Goal: Task Accomplishment & Management: Manage account settings

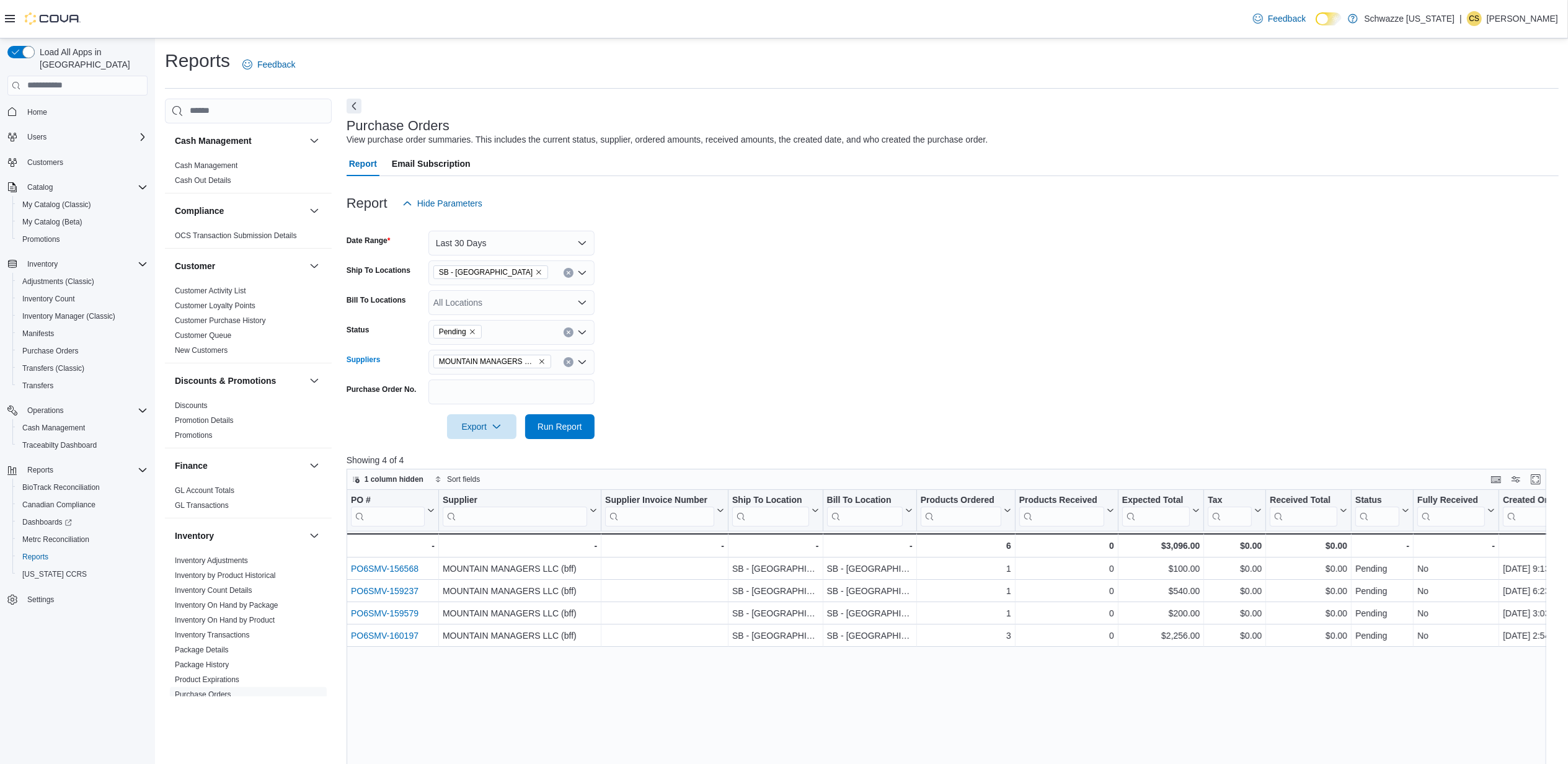
click at [542, 358] on icon "Remove MOUNTAIN MANAGERS LLC (bff) from selection in this group" at bounding box center [542, 361] width 7 height 7
type input "****"
click at [512, 380] on span "RD Industries, LLC" at bounding box center [512, 383] width 152 height 12
drag, startPoint x: 714, startPoint y: 357, endPoint x: 679, endPoint y: 369, distance: 37.0
click at [697, 364] on form "Date Range Last 30 Days Ship To Locations SB - Garden City Bill To Locations Al…" at bounding box center [953, 327] width 1212 height 223
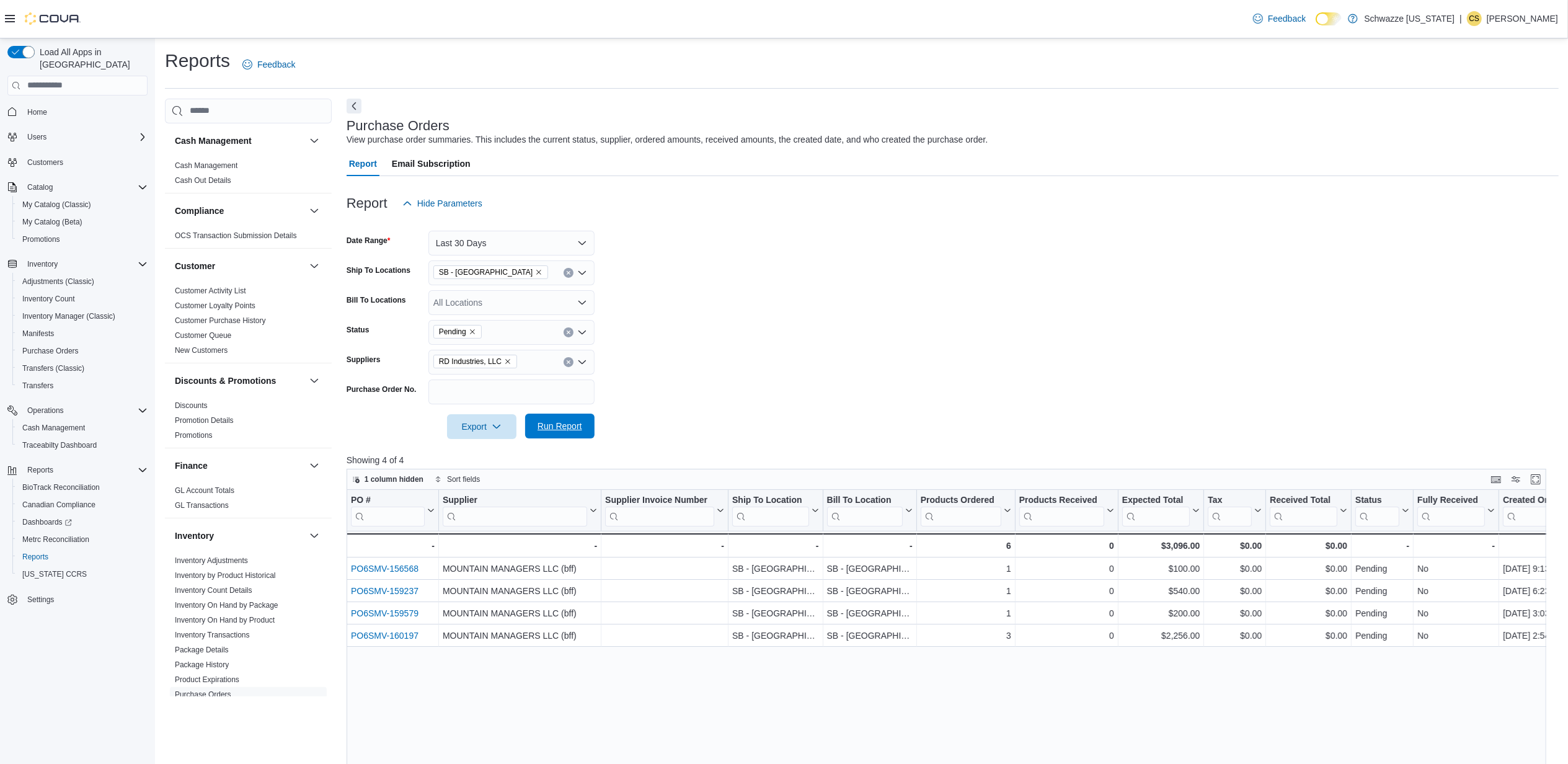
click at [561, 431] on span "Run Report" at bounding box center [560, 426] width 45 height 12
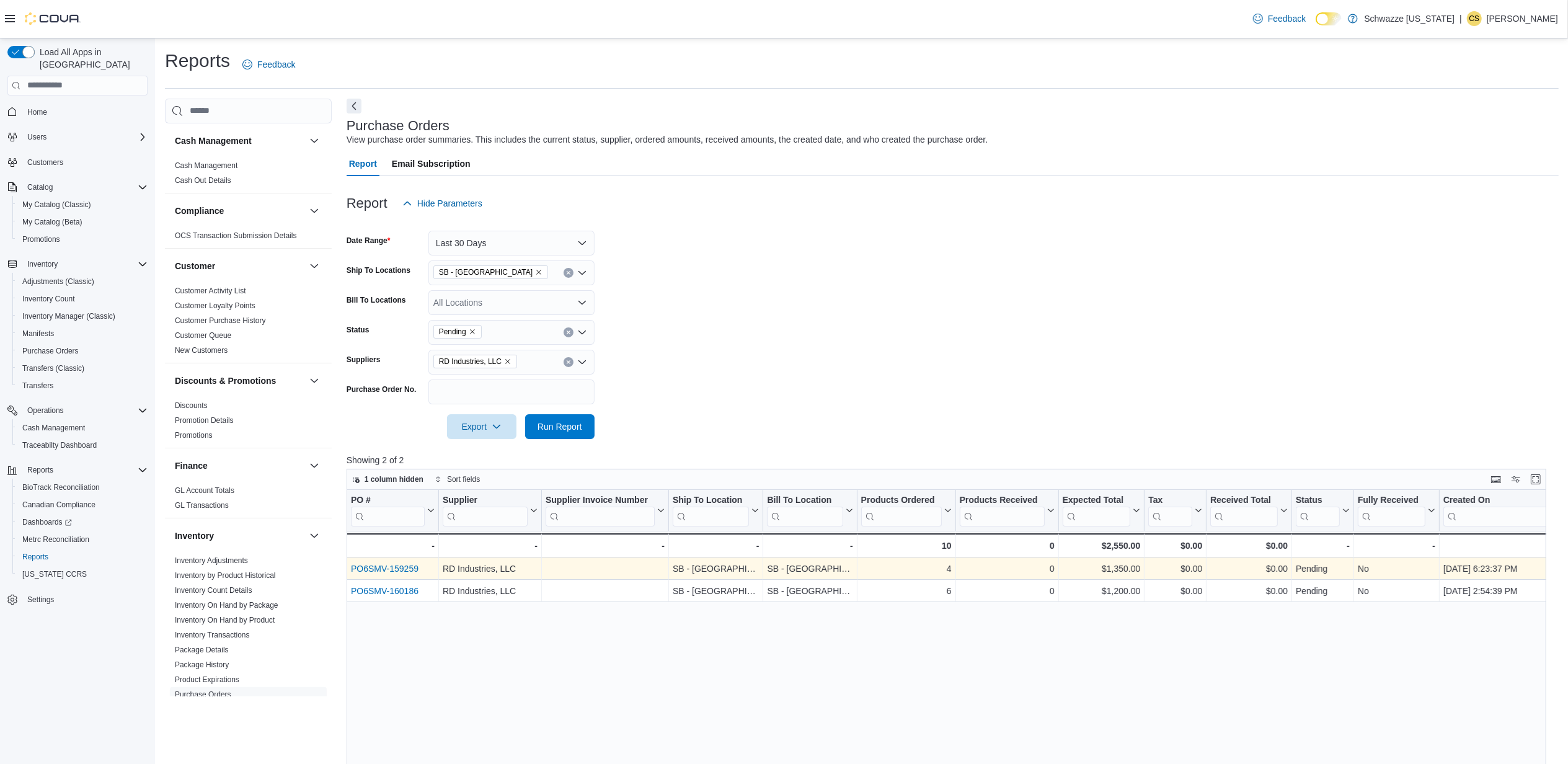
click at [404, 565] on link "PO6SMV-159259" at bounding box center [385, 568] width 68 height 10
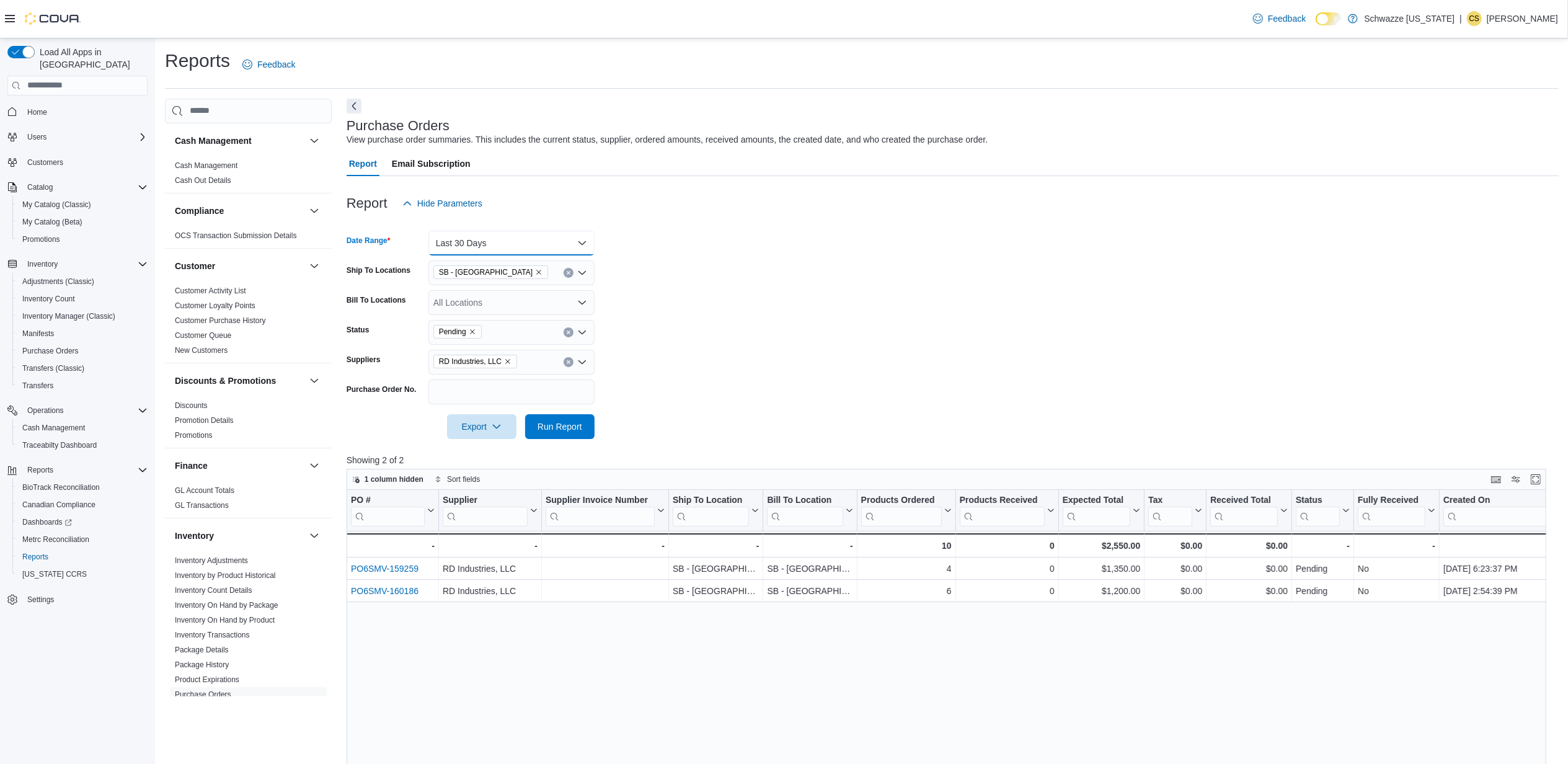
click at [502, 242] on button "Last 30 Days" at bounding box center [512, 243] width 166 height 25
click at [480, 423] on span "Year To Date" at bounding box center [519, 429] width 142 height 15
click at [573, 423] on span "Run Report" at bounding box center [560, 426] width 45 height 12
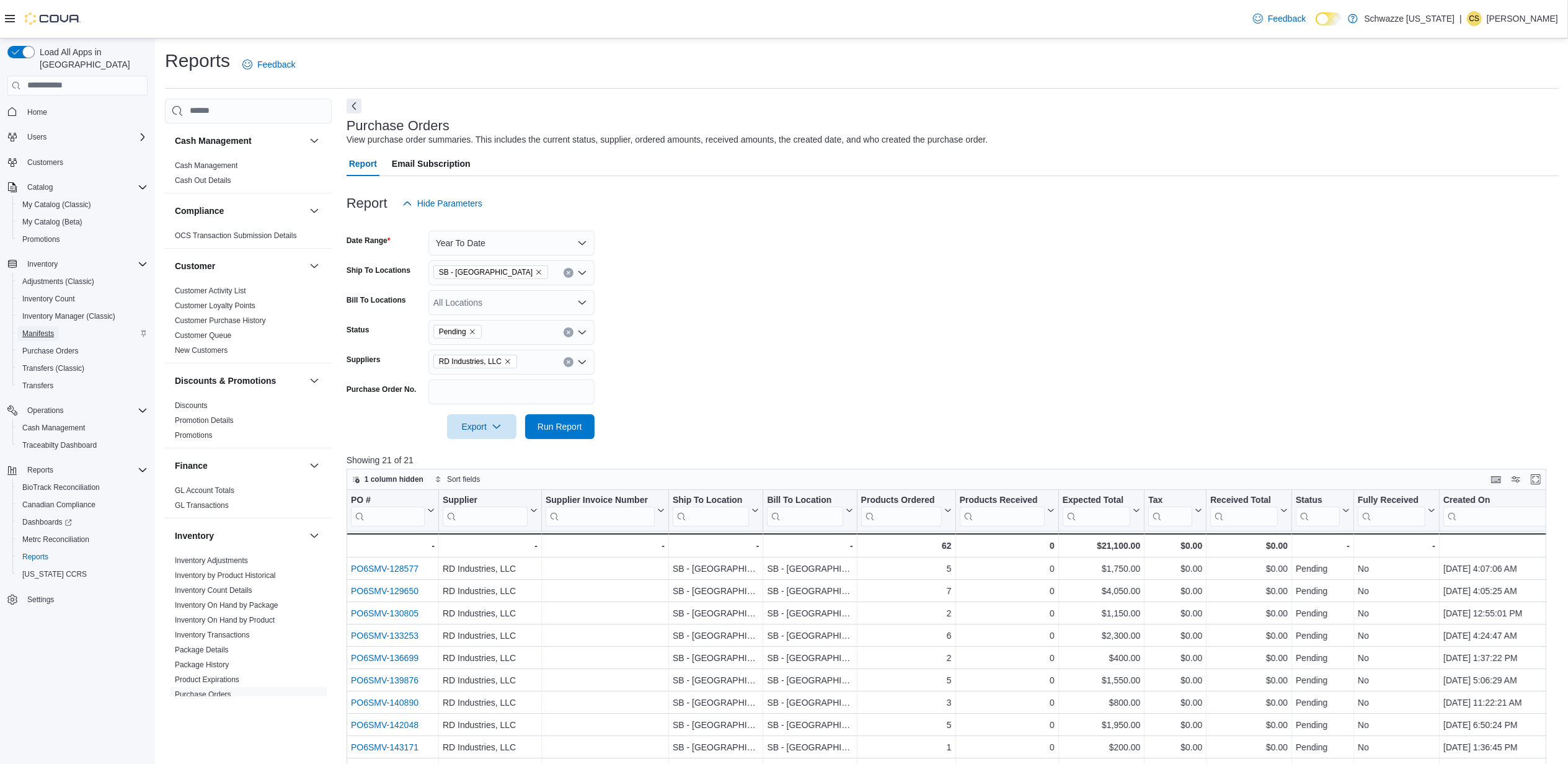
click at [44, 329] on span "Manifests" at bounding box center [37, 333] width 31 height 10
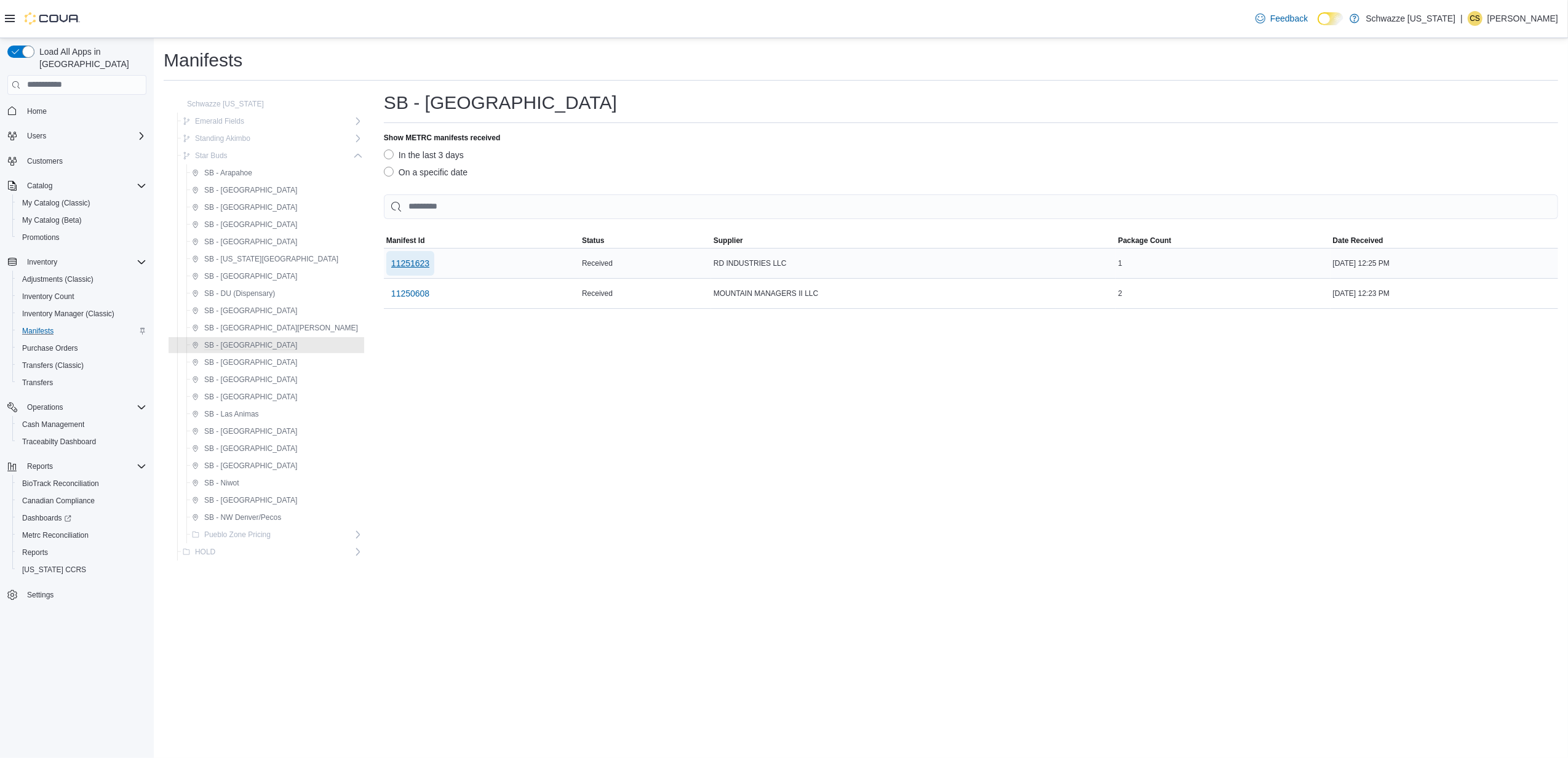
click at [391, 262] on span "11251623" at bounding box center [409, 264] width 38 height 12
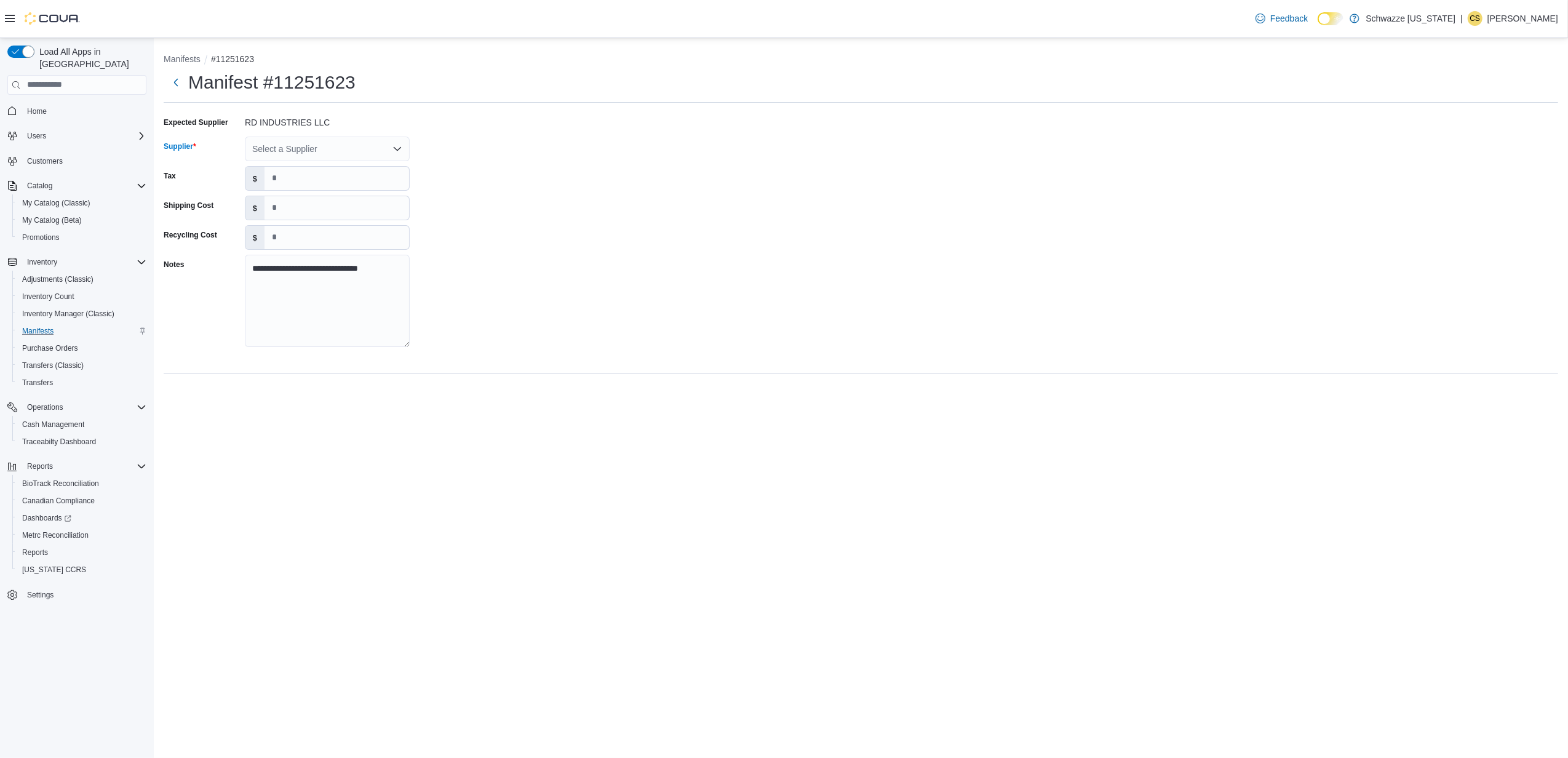
click at [293, 146] on div "Select a Supplier" at bounding box center [327, 149] width 164 height 25
type input "*****"
click at [310, 167] on span "RD In dustries, LLC" at bounding box center [334, 170] width 135 height 12
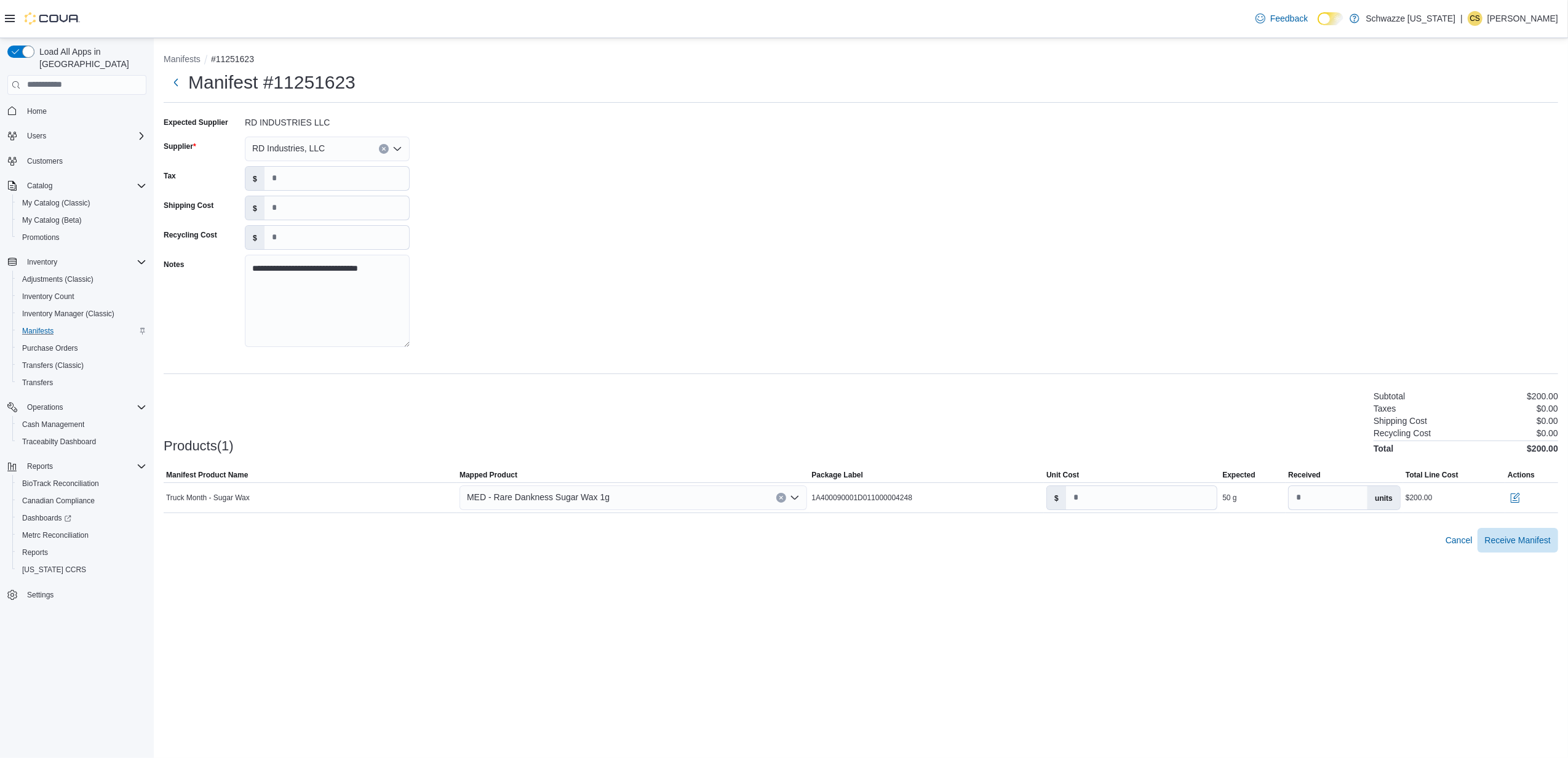
click at [463, 195] on div "**********" at bounding box center [860, 235] width 1395 height 246
click at [1513, 498] on button "button" at bounding box center [1514, 497] width 15 height 15
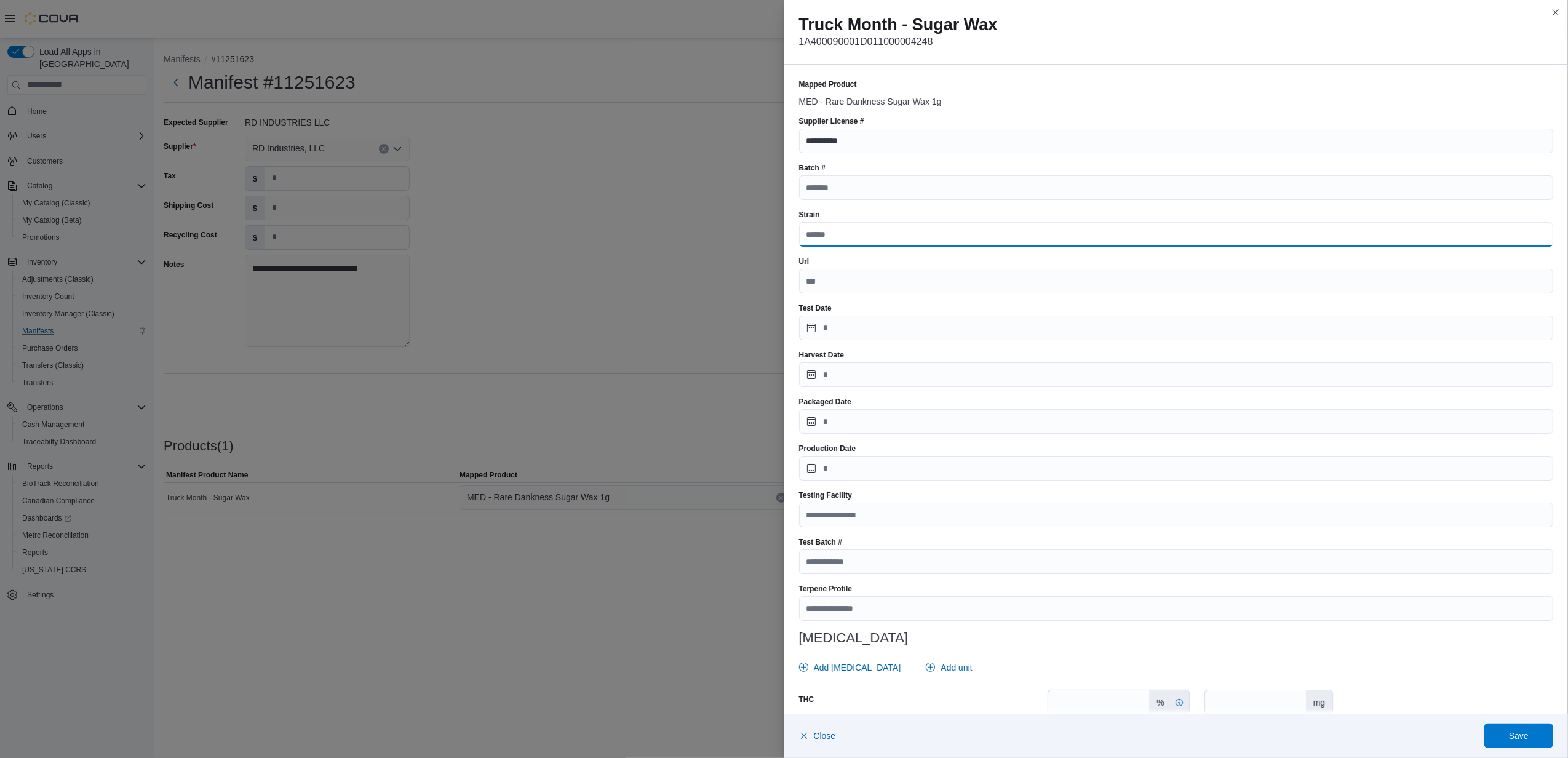
click at [851, 234] on input "Strain" at bounding box center [1175, 234] width 754 height 25
type input "**********"
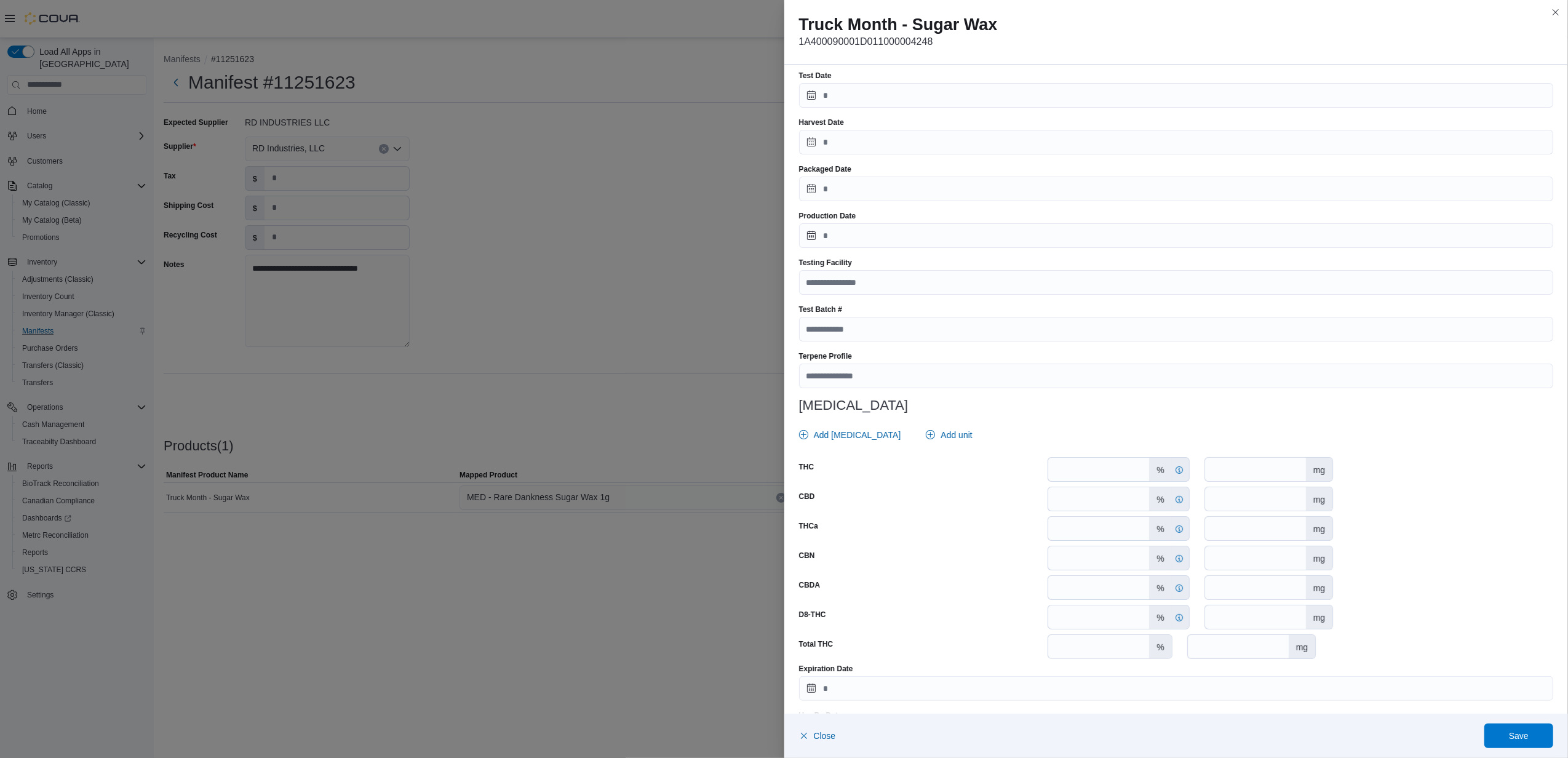
scroll to position [281, 0]
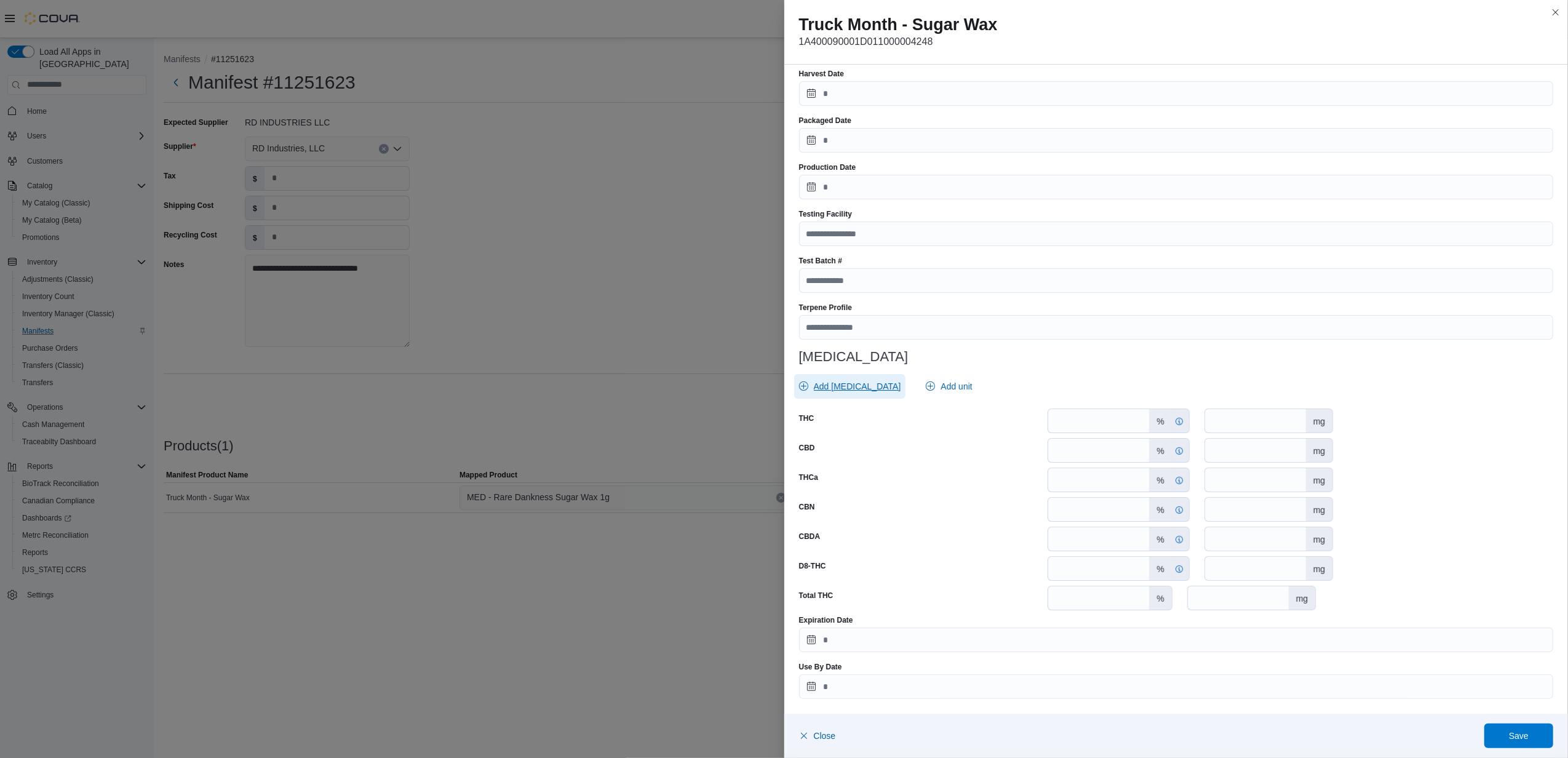
click at [845, 384] on span "Add Cannabinoid" at bounding box center [857, 387] width 88 height 12
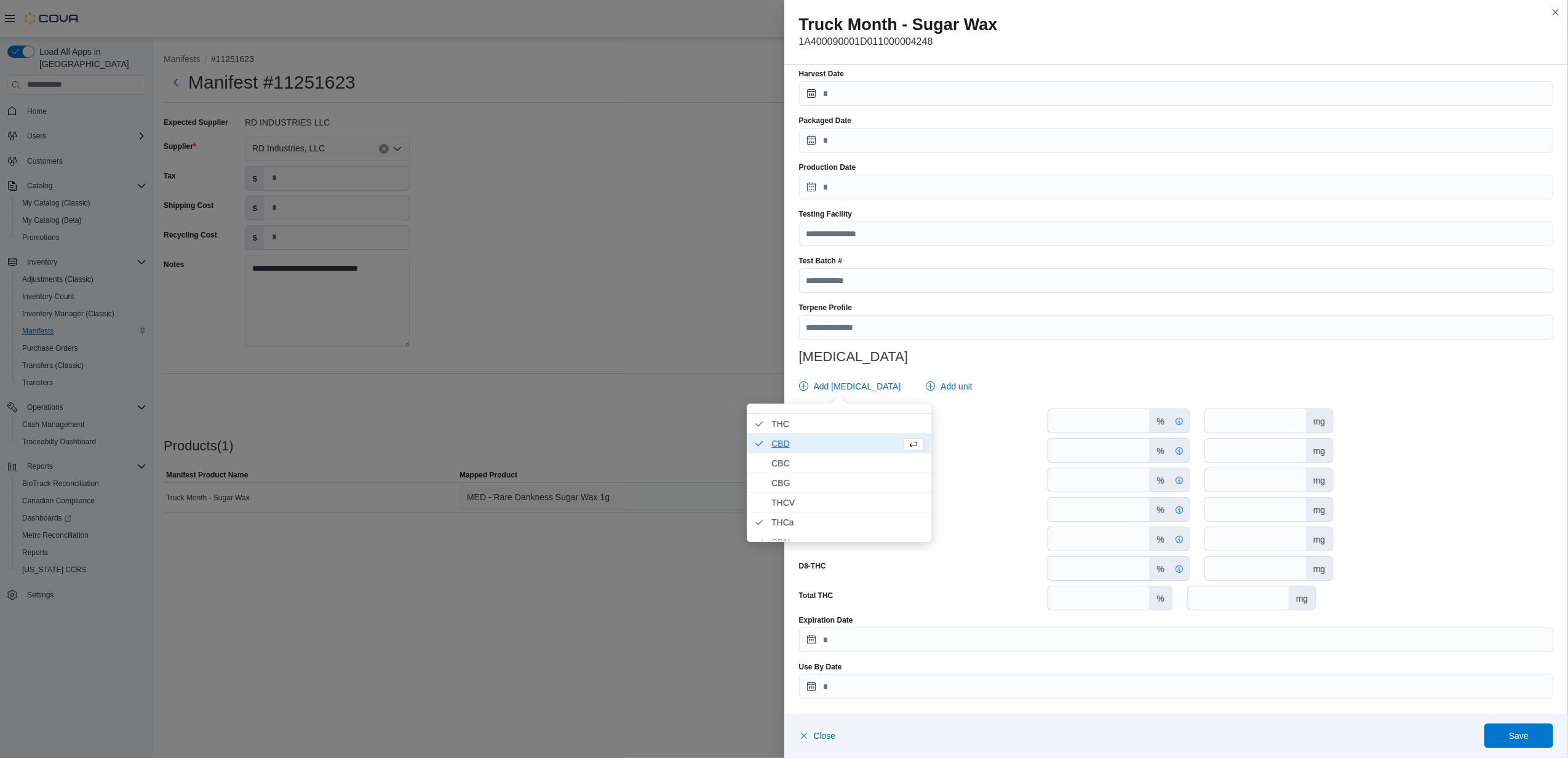
click at [822, 444] on span "CBD . Checked option." at bounding box center [833, 443] width 124 height 15
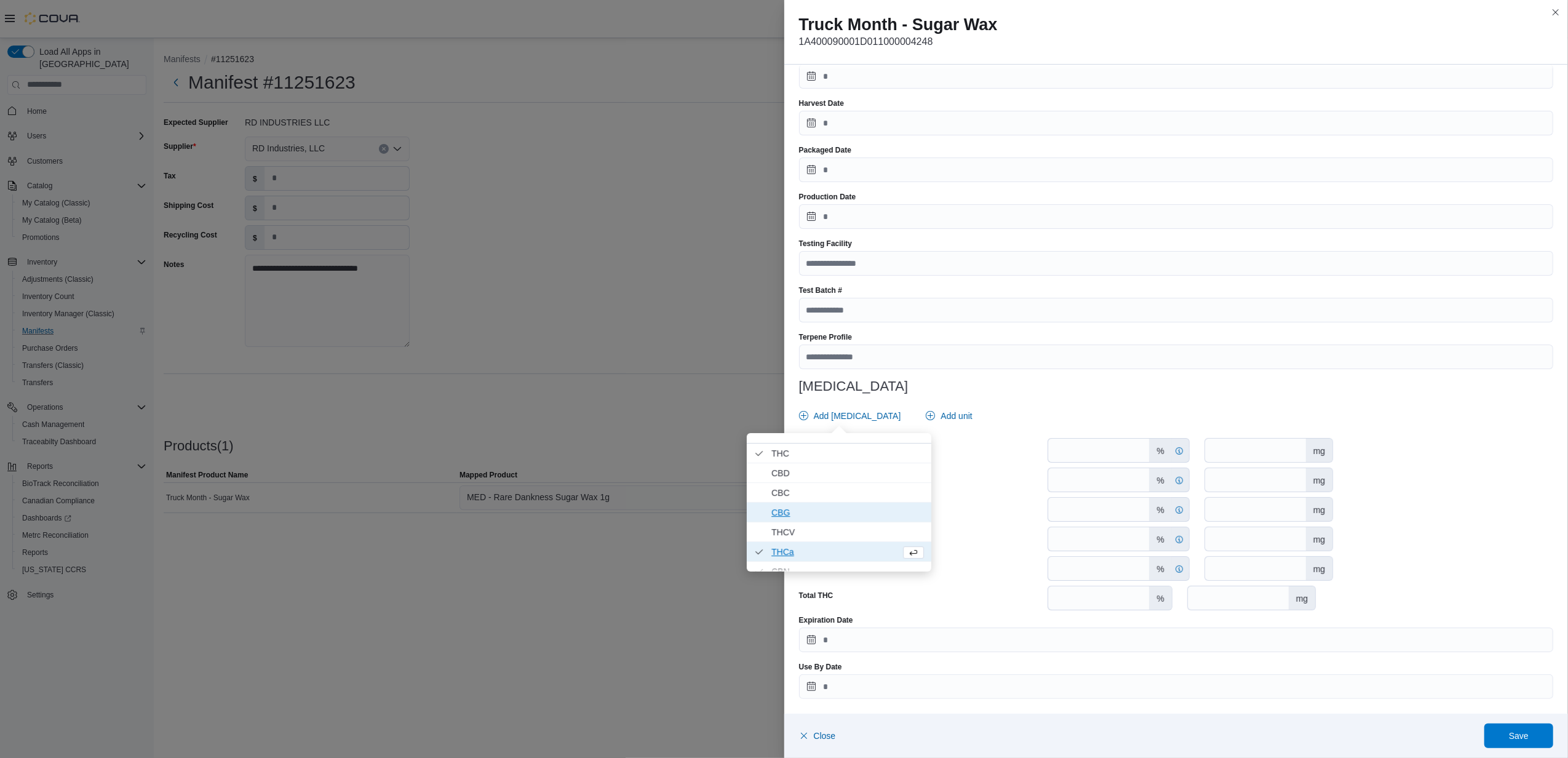
click at [831, 551] on span "THCa . Checked option." at bounding box center [833, 551] width 124 height 15
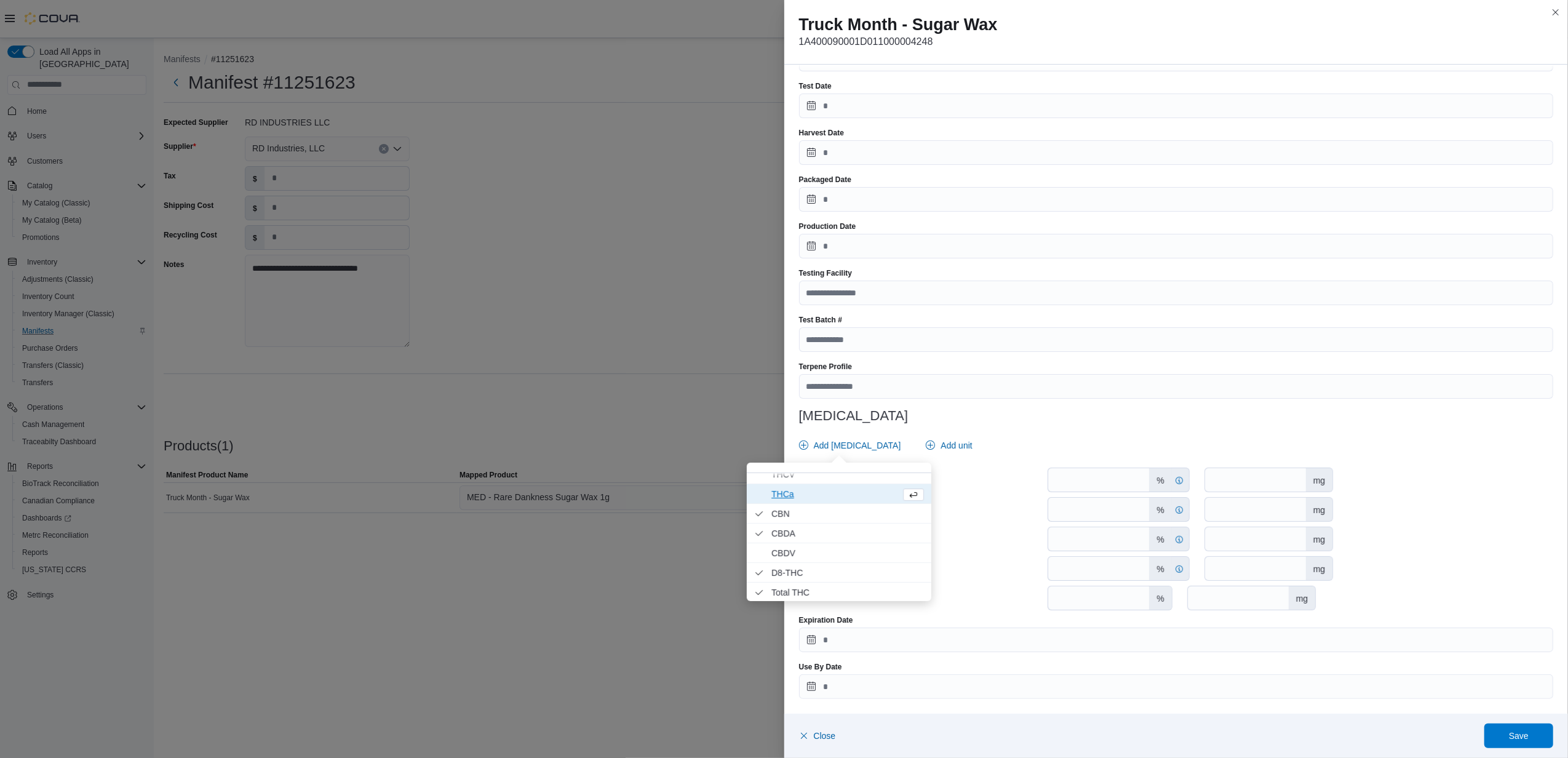
scroll to position [88, 0]
click at [819, 519] on span "CBN . Checked option." at bounding box center [847, 512] width 152 height 15
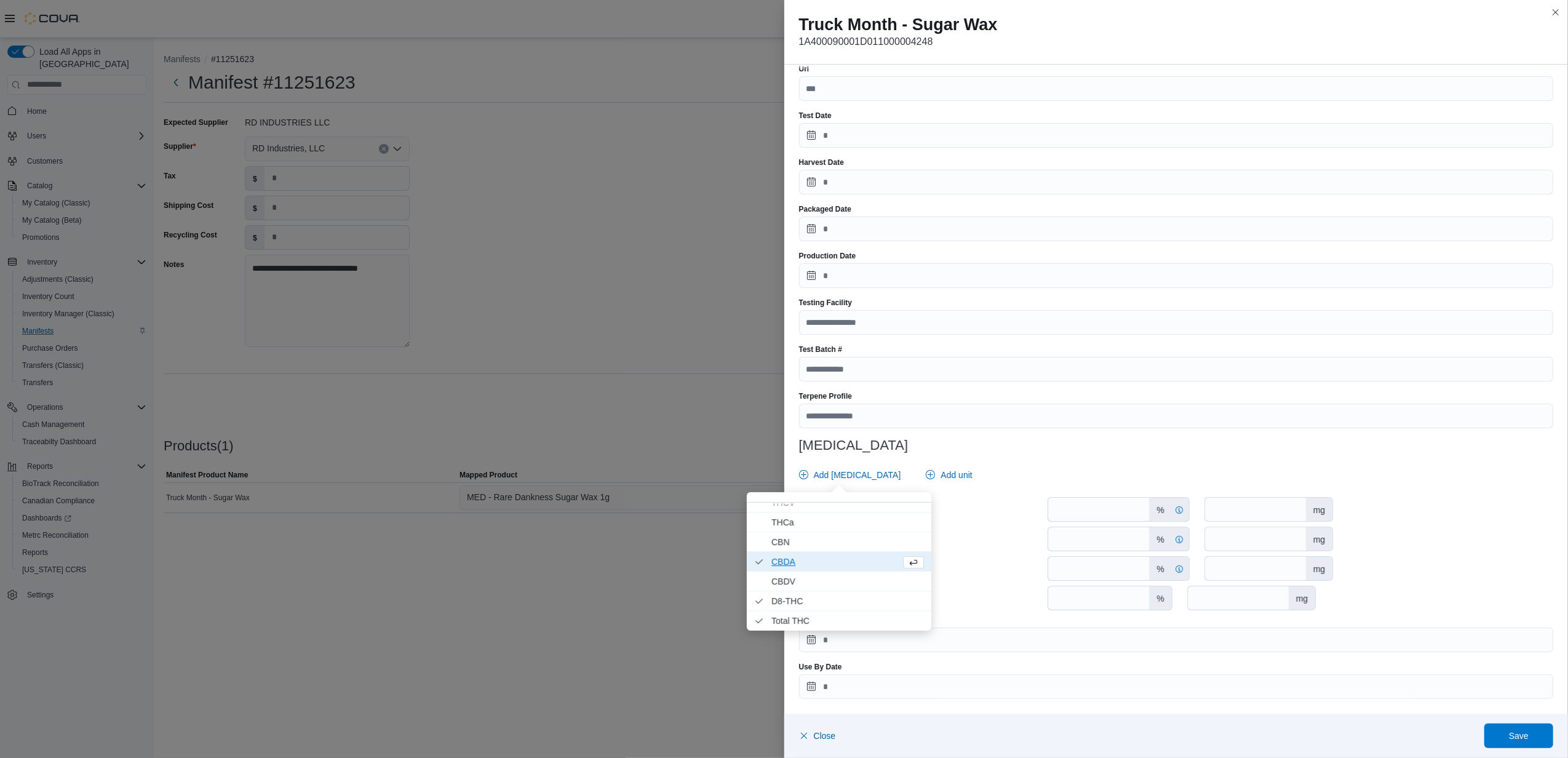
click at [810, 562] on span "CBDA . Checked option." at bounding box center [833, 562] width 124 height 15
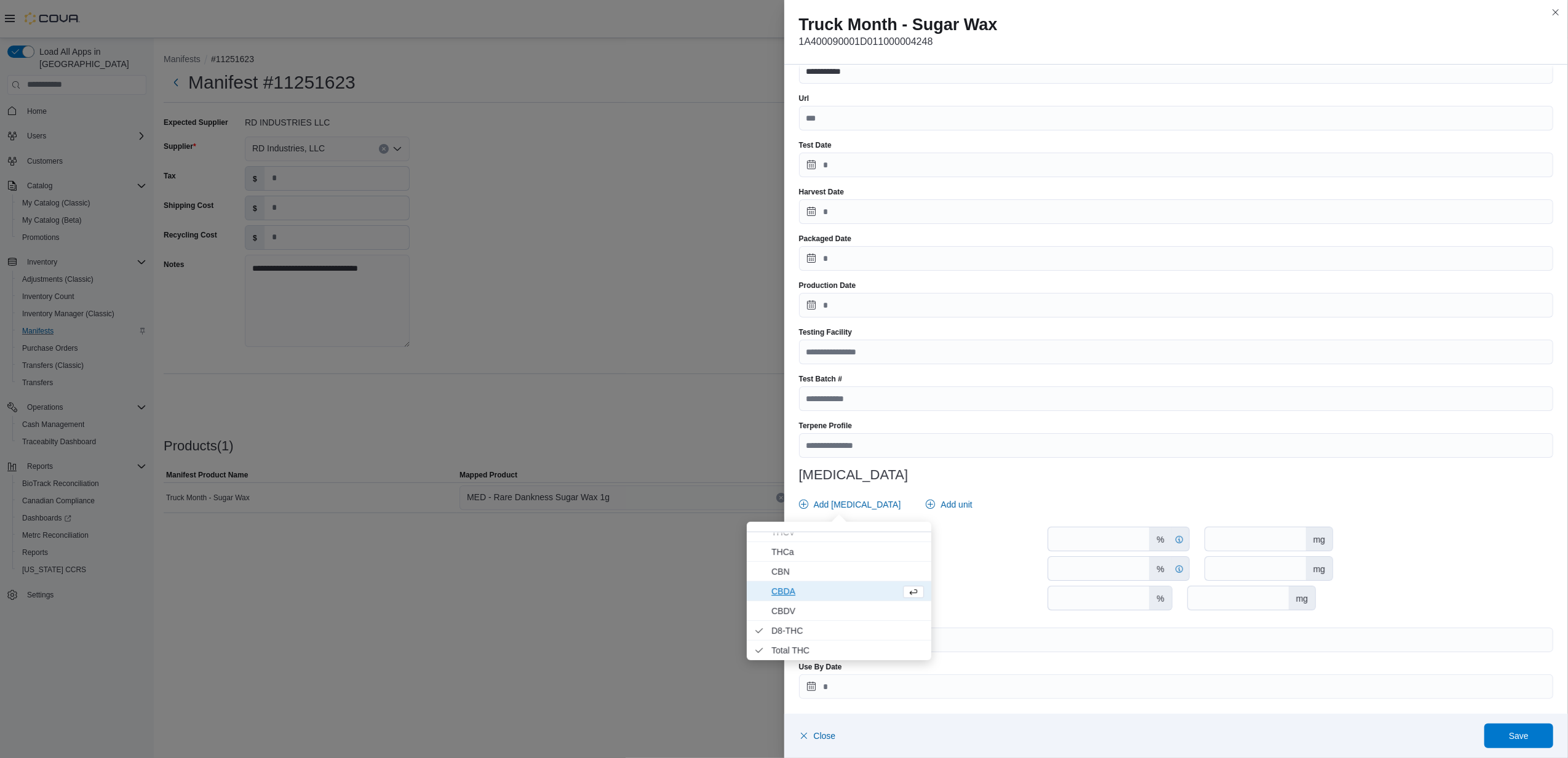
click at [806, 626] on span "D8-THC . Checked option." at bounding box center [847, 630] width 152 height 15
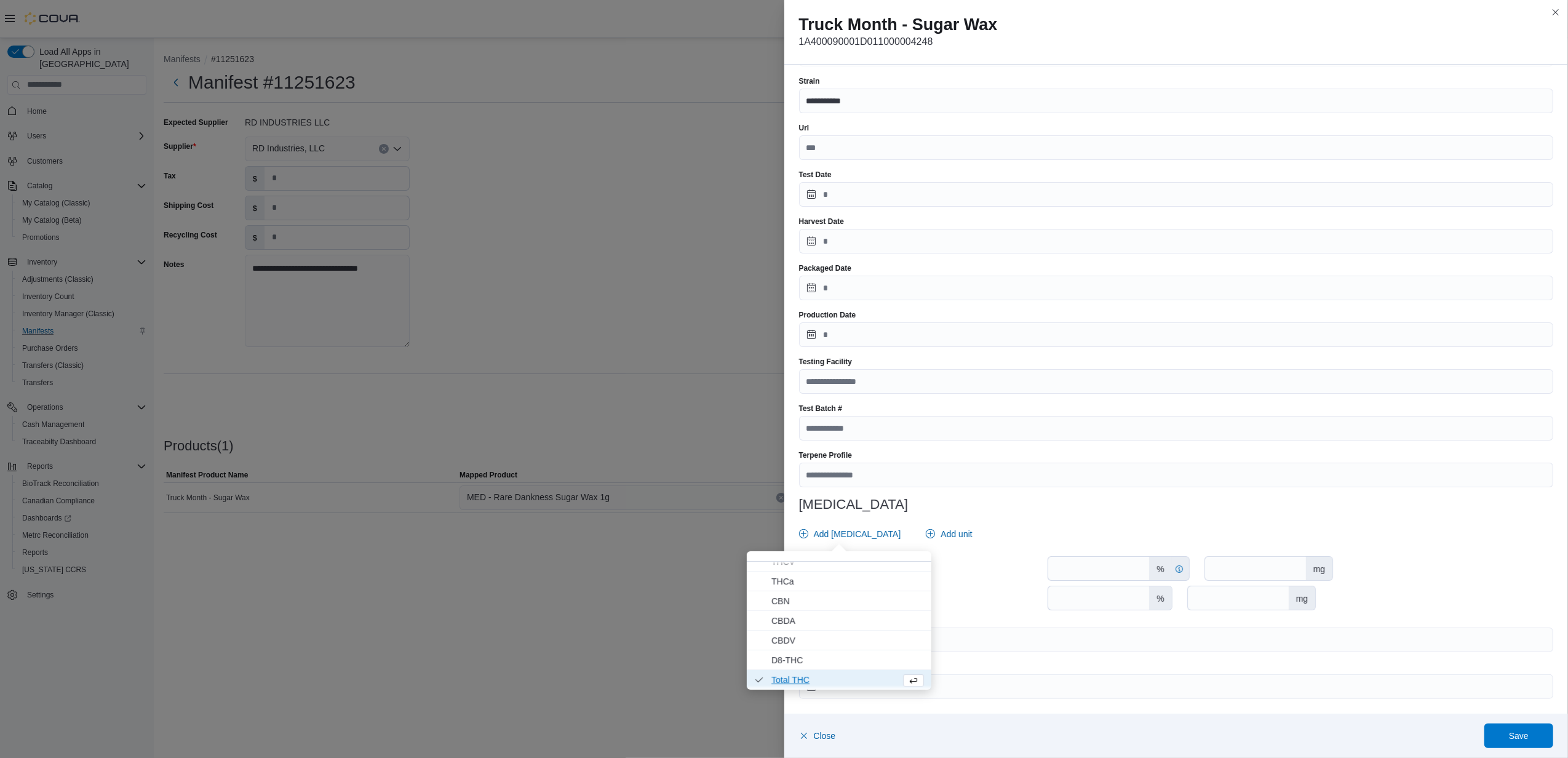
click at [822, 683] on span "Total THC . Checked option." at bounding box center [833, 679] width 124 height 15
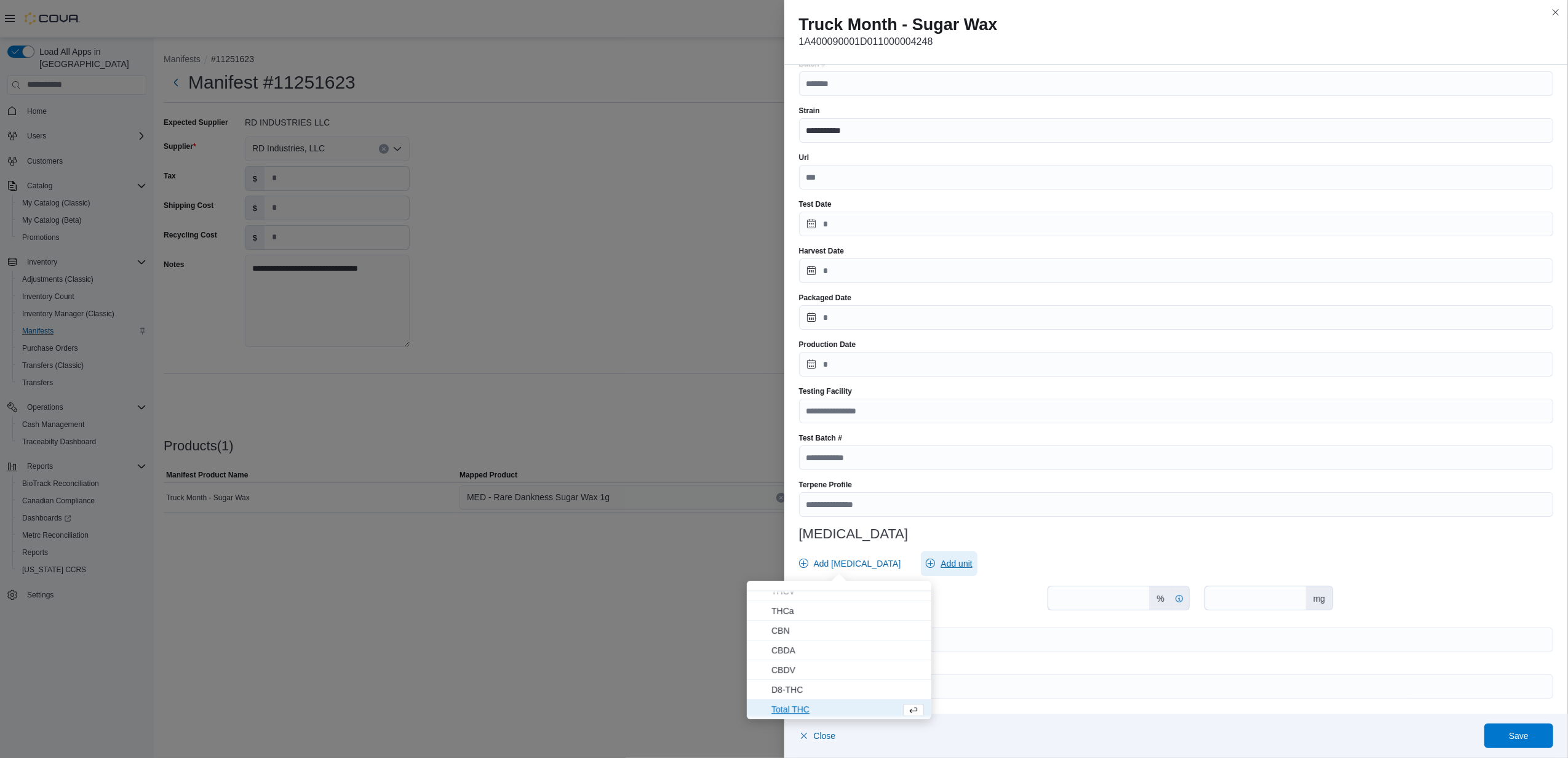
click at [940, 564] on span "Add unit" at bounding box center [955, 563] width 31 height 12
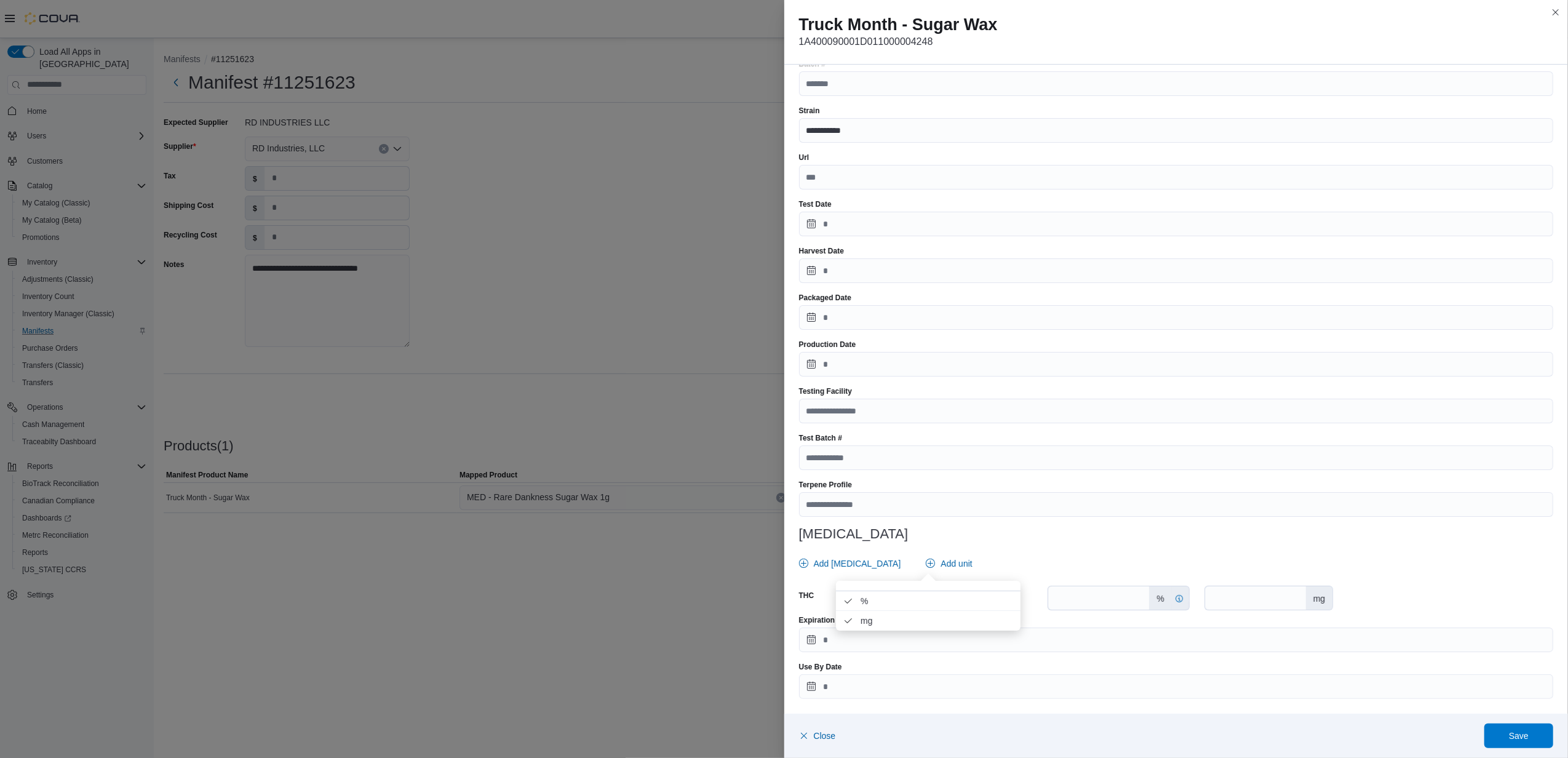
drag, startPoint x: 919, startPoint y: 621, endPoint x: 967, endPoint y: 570, distance: 70.0
click at [920, 621] on span "mg . Checked option." at bounding box center [937, 620] width 152 height 15
click at [1029, 547] on div "**********" at bounding box center [1175, 337] width 754 height 724
click at [1071, 604] on input "*" at bounding box center [1098, 598] width 101 height 23
click at [1071, 603] on input "*" at bounding box center [1098, 598] width 101 height 23
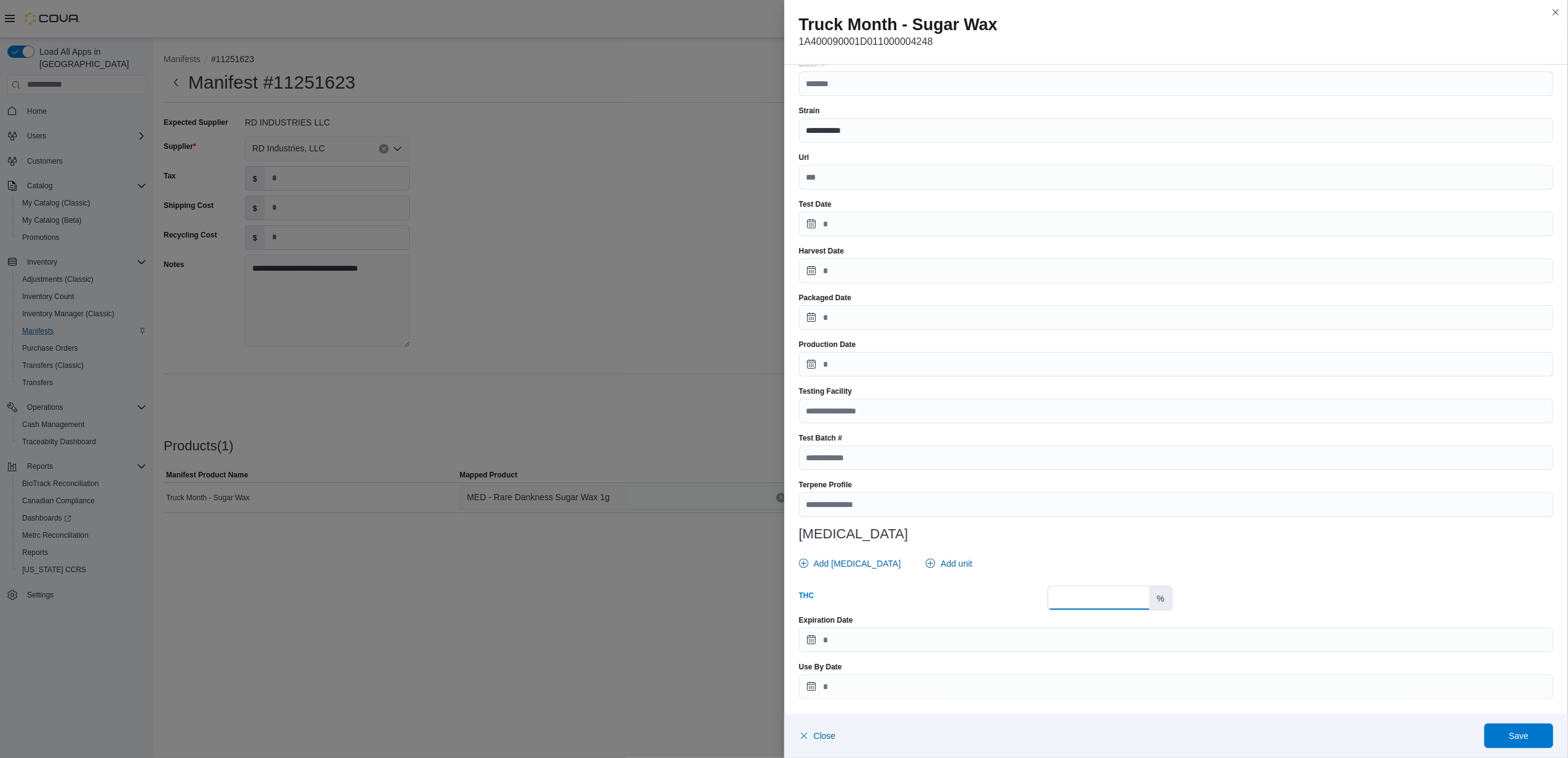
type input "****"
click at [810, 638] on input "Expiration Date" at bounding box center [1175, 639] width 754 height 25
click at [1071, 449] on div "August" at bounding box center [1078, 455] width 63 height 19
click at [1064, 591] on div "December" at bounding box center [1090, 587] width 81 height 15
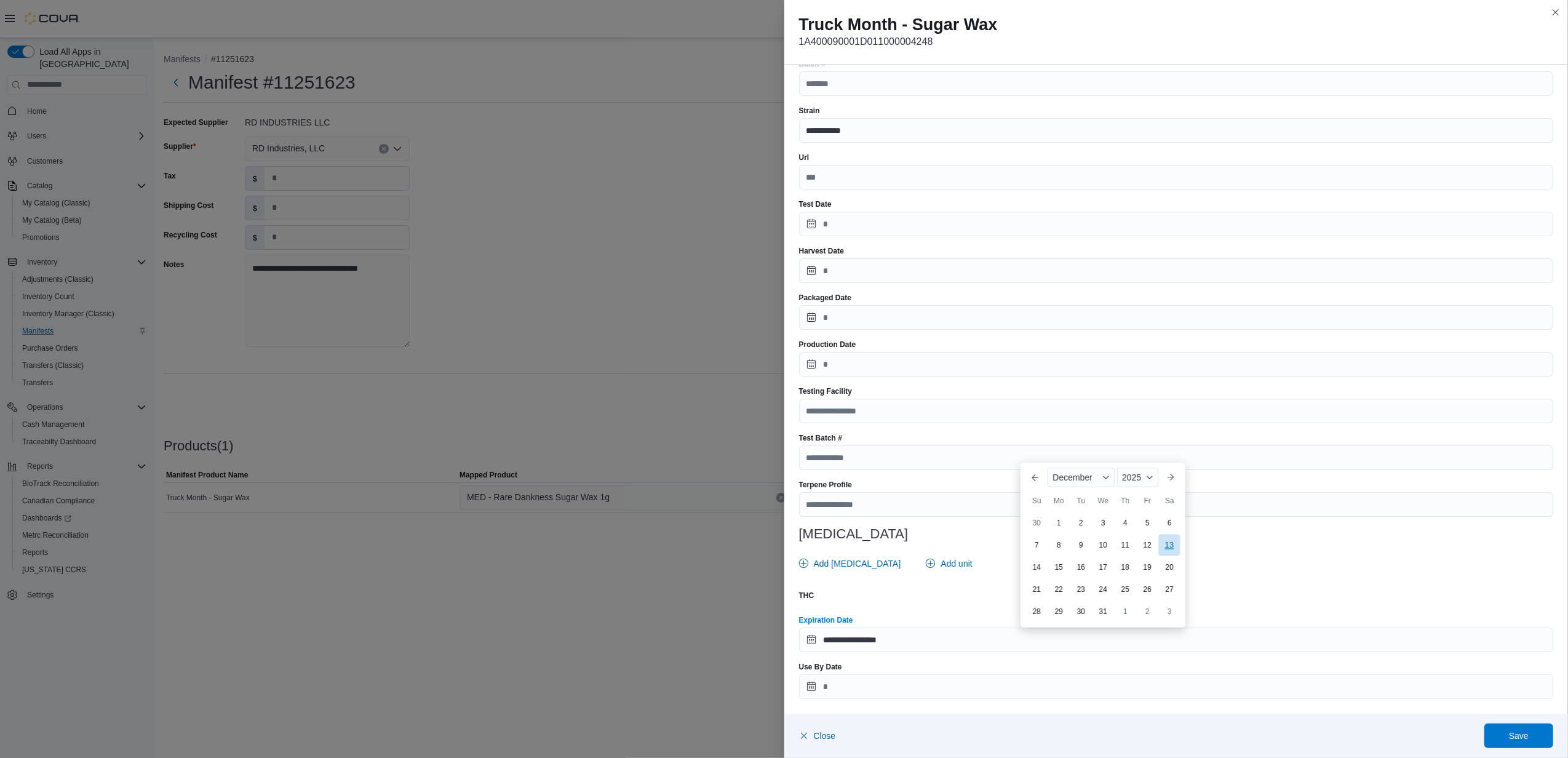
click at [1170, 544] on div "13" at bounding box center [1169, 545] width 21 height 21
type input "**********"
click at [1511, 733] on span "Save" at bounding box center [1518, 735] width 19 height 12
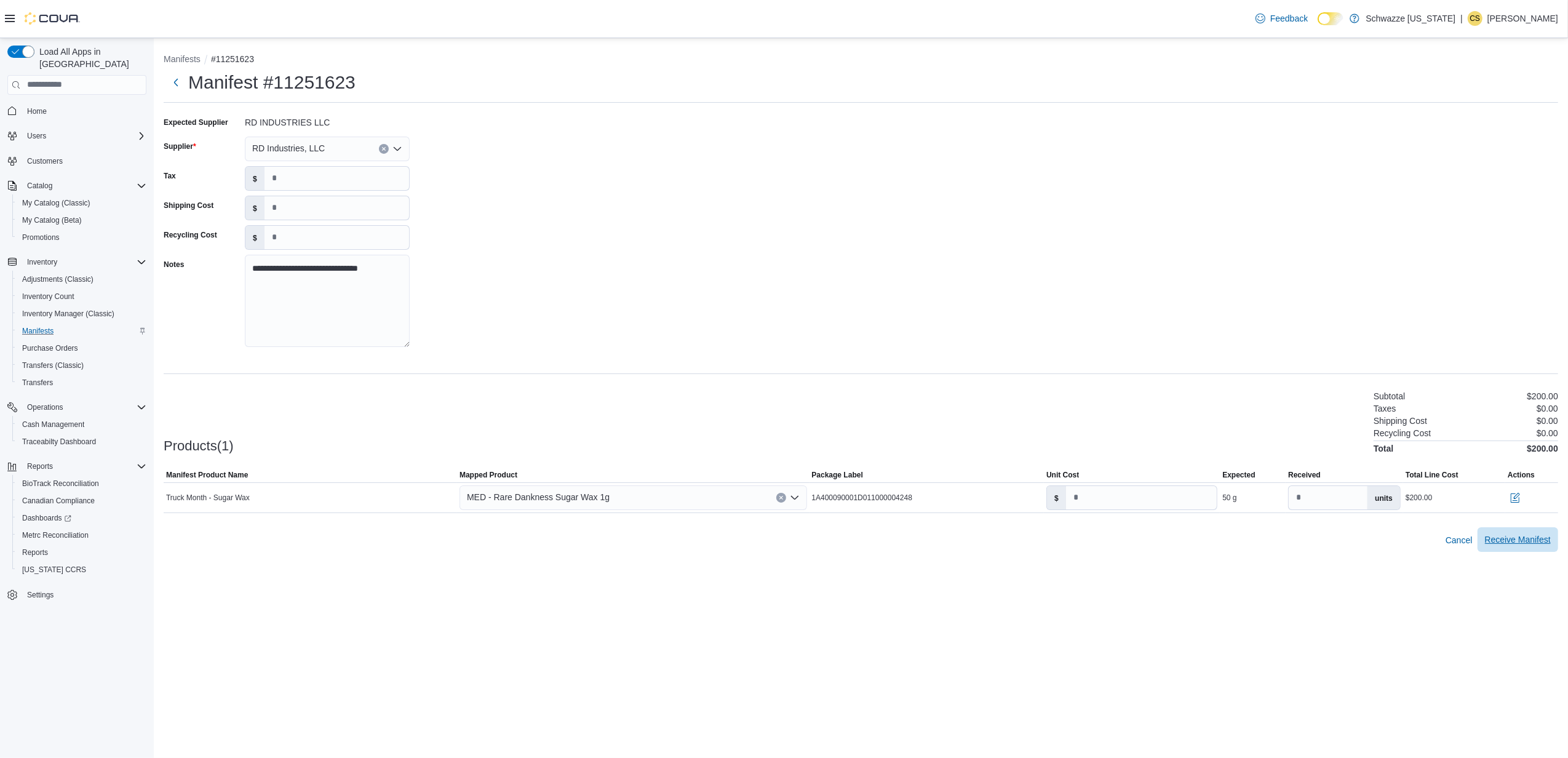
click at [1511, 542] on span "Receive Manifest" at bounding box center [1518, 540] width 65 height 12
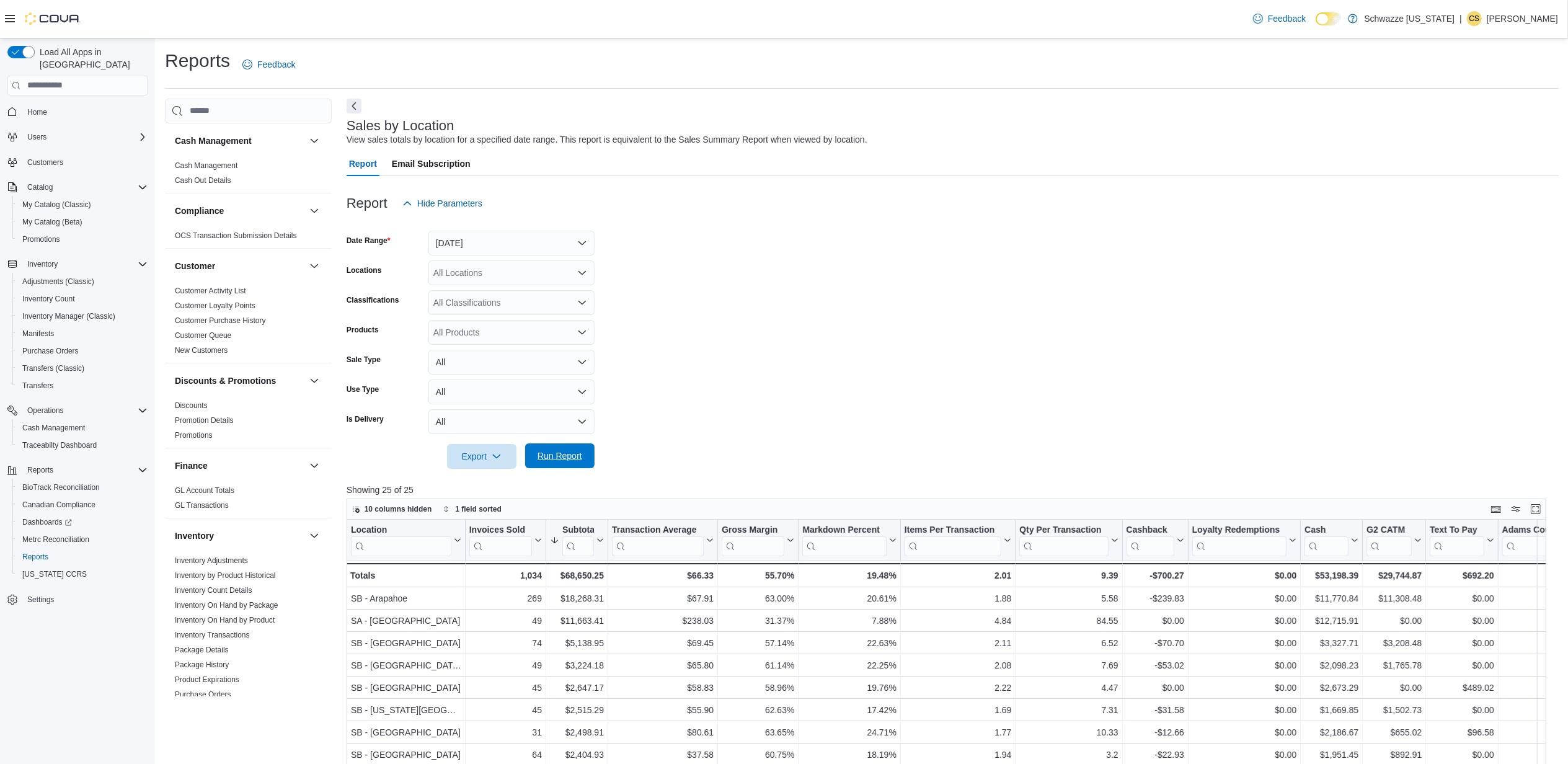
click at [552, 455] on span "Run Report" at bounding box center [560, 456] width 45 height 12
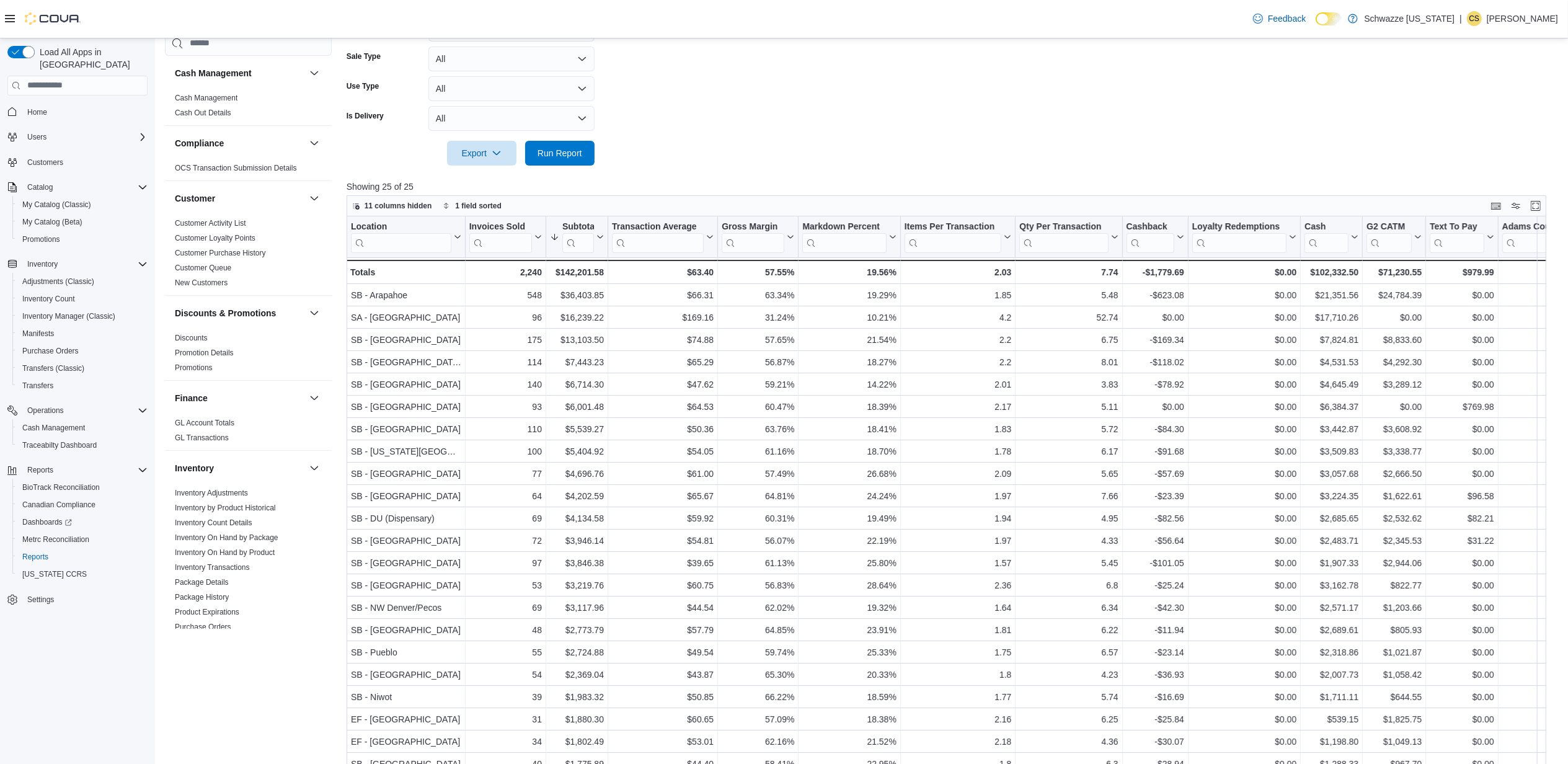
scroll to position [331, 0]
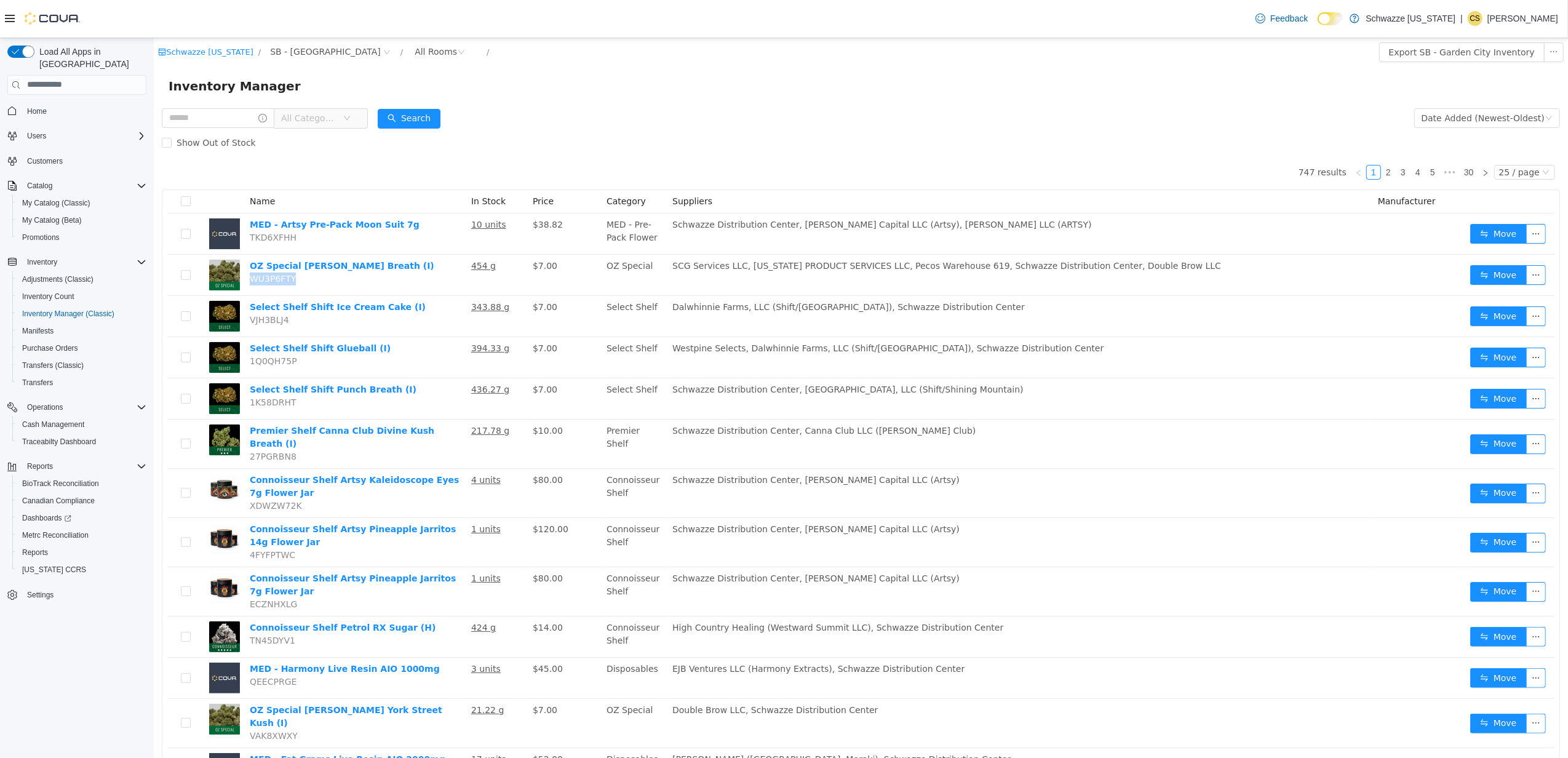
click at [323, 116] on span "All Categories" at bounding box center [308, 118] width 56 height 12
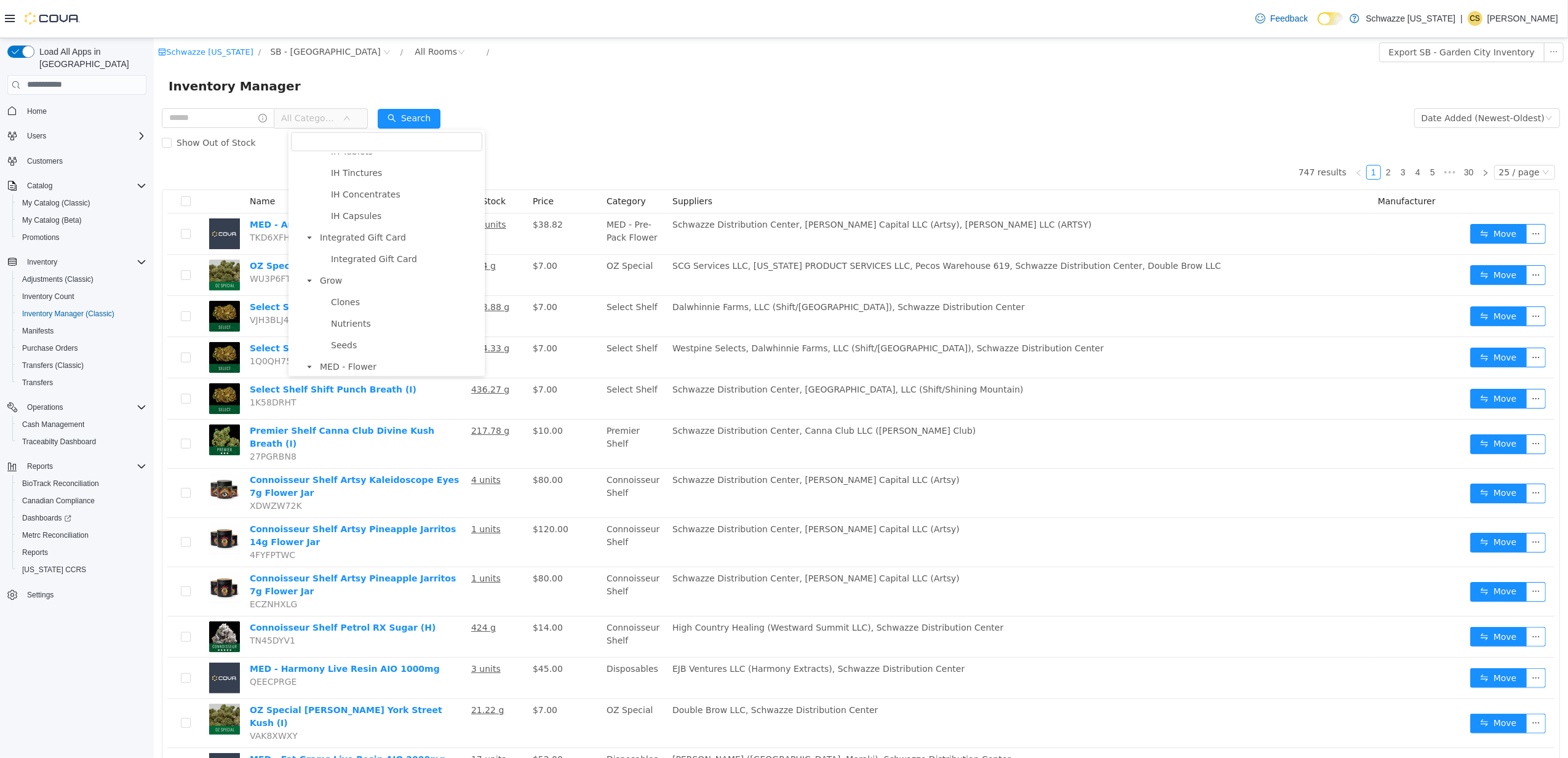
scroll to position [1804, 0]
click at [363, 233] on span "MED - Flower" at bounding box center [348, 232] width 57 height 10
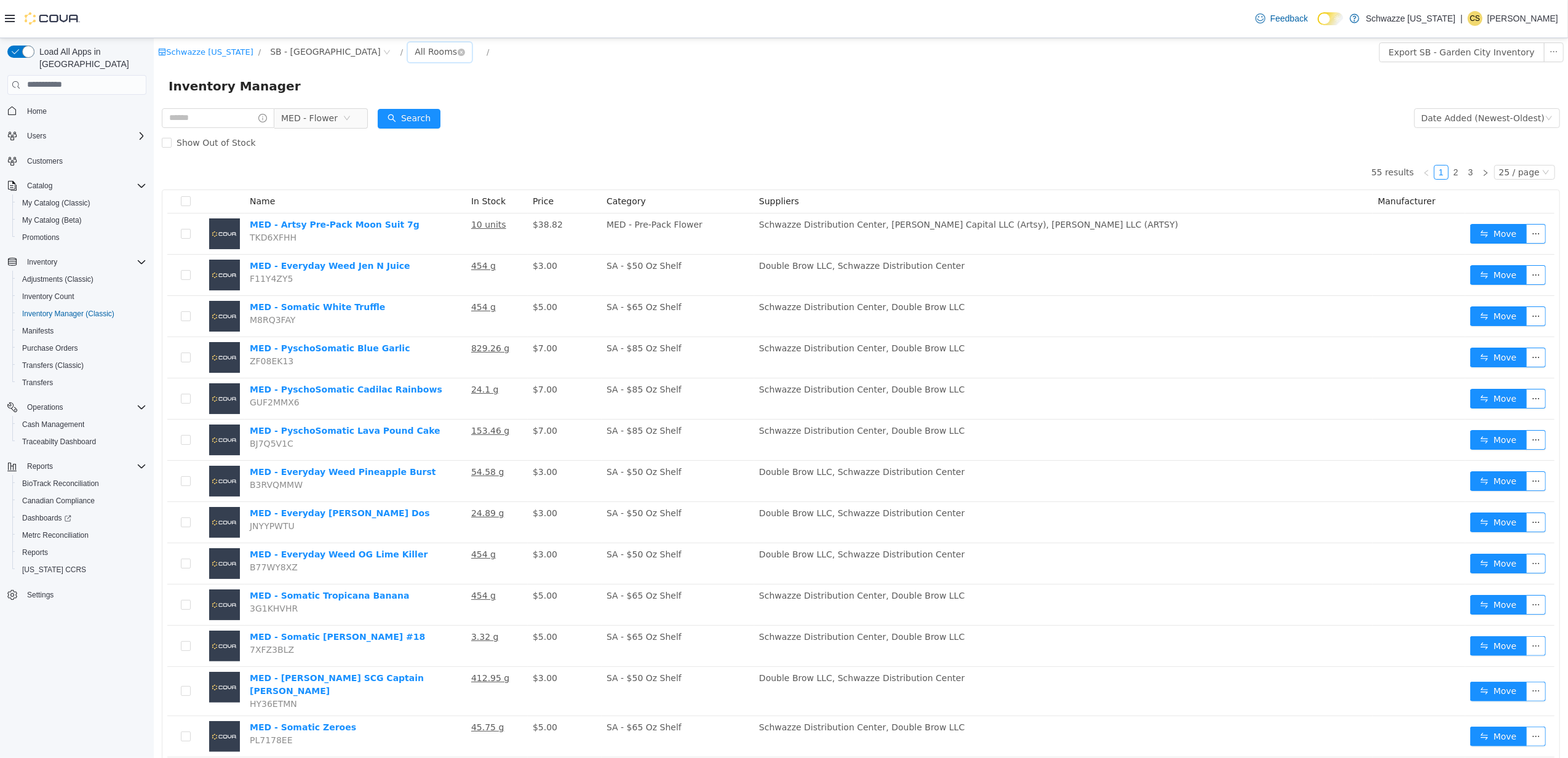
click at [414, 47] on div "All Rooms" at bounding box center [435, 50] width 42 height 19
click at [374, 107] on li "Back Room" at bounding box center [379, 116] width 73 height 19
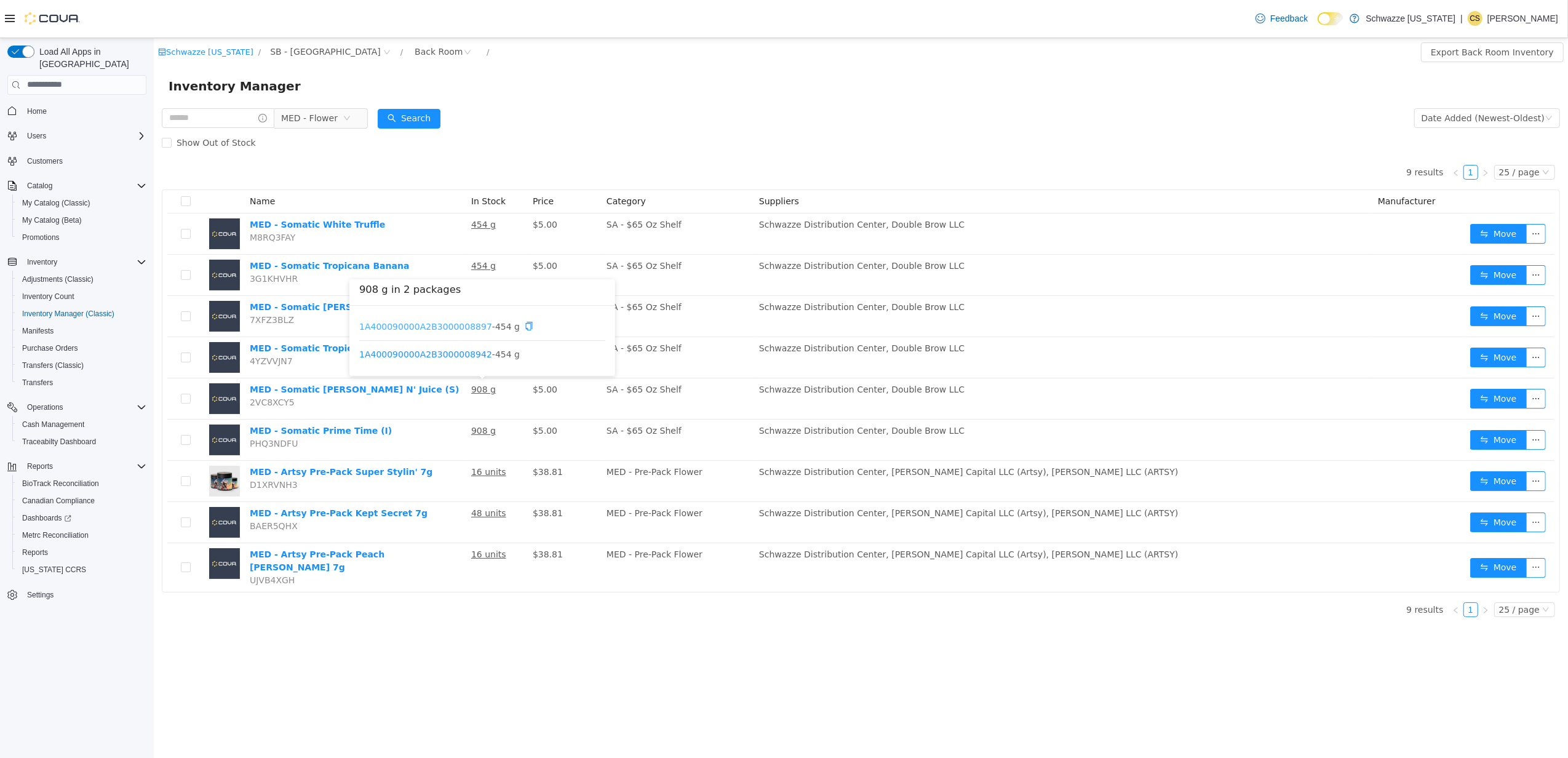
click at [445, 322] on link "1A400090000A2B3000008897" at bounding box center [425, 325] width 133 height 10
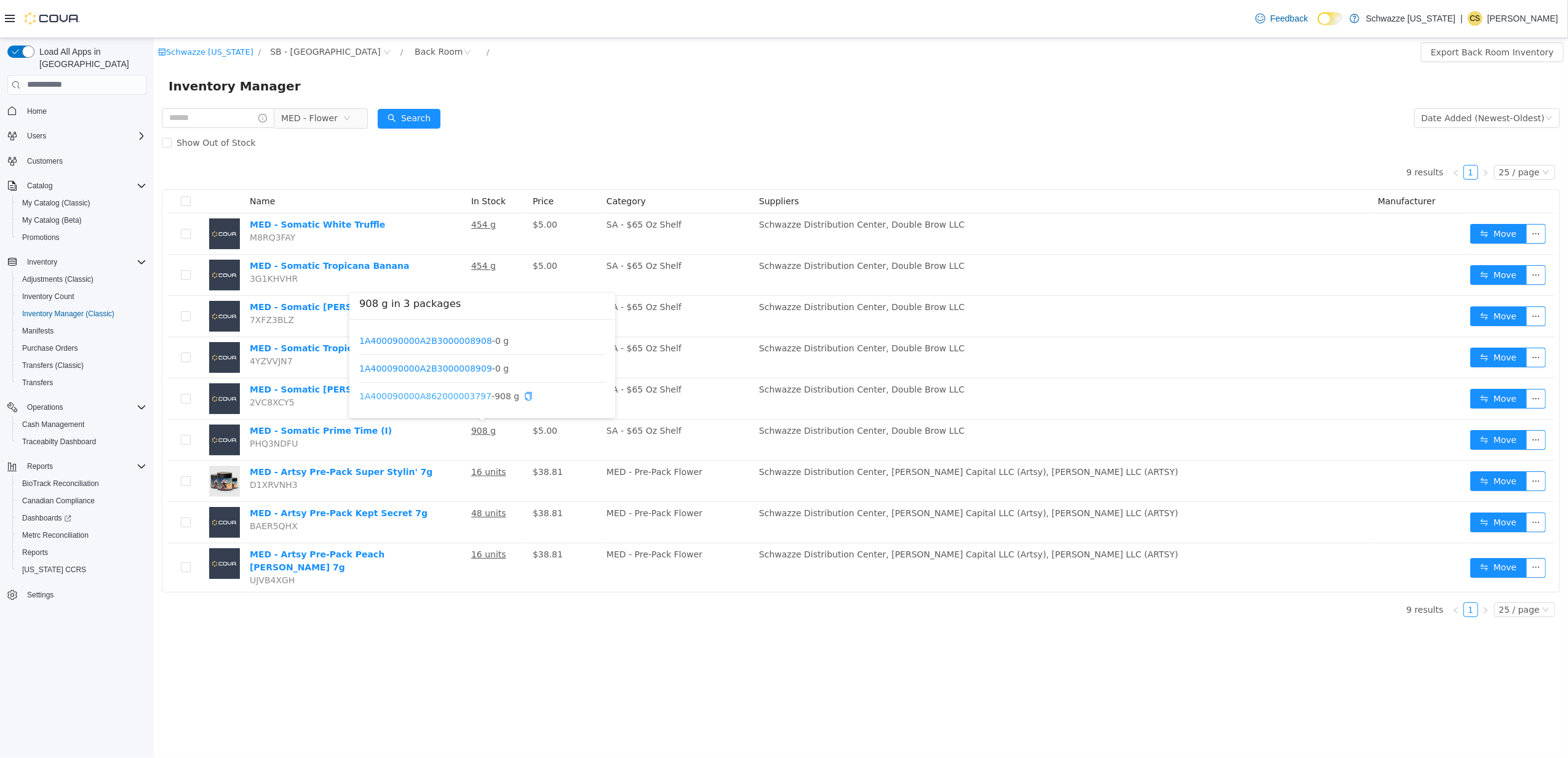
click at [465, 393] on link "1A400090000A862000003797" at bounding box center [425, 395] width 133 height 10
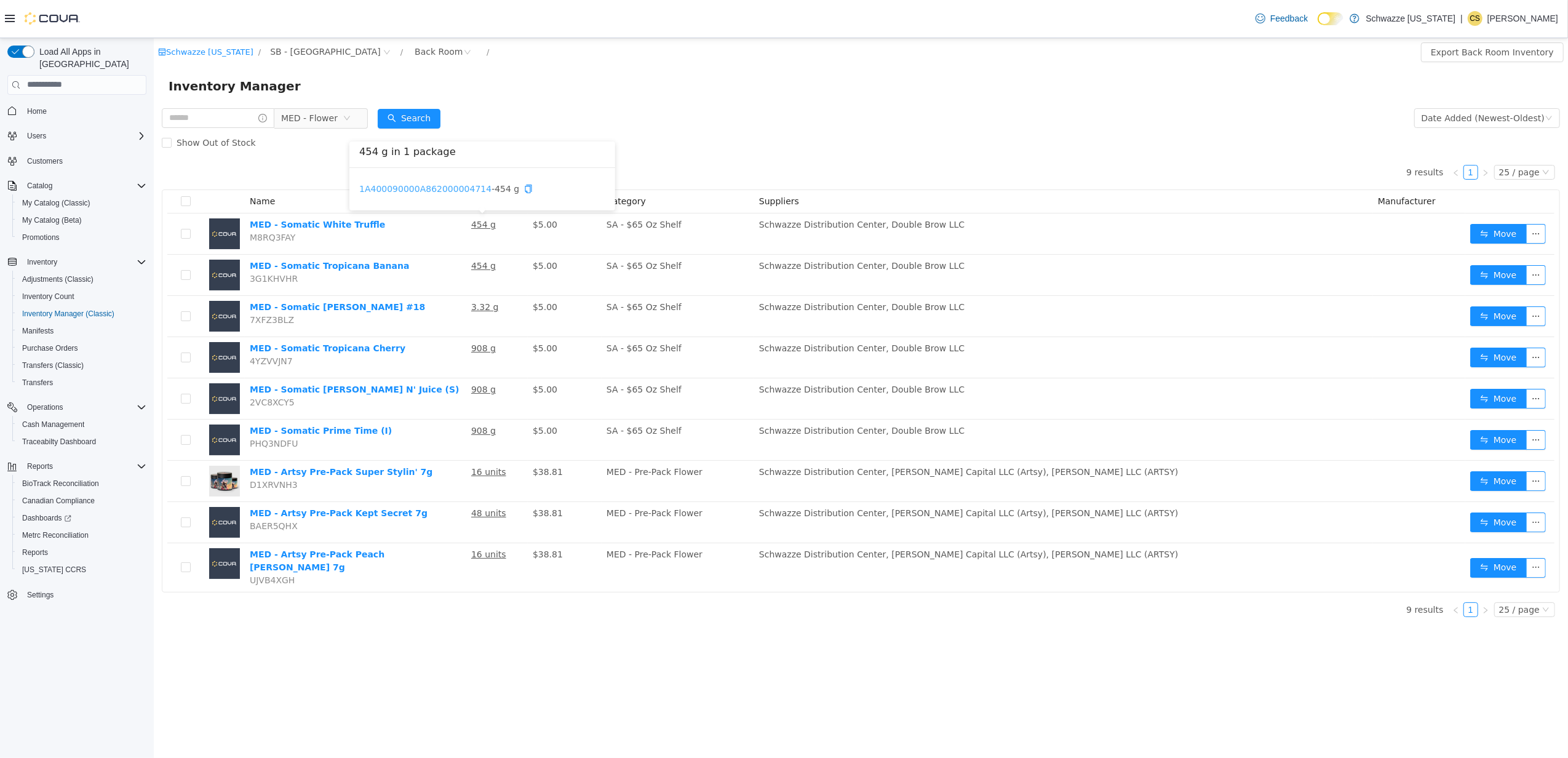
click at [455, 183] on link "1A400090000A862000004714" at bounding box center [425, 188] width 133 height 10
click at [455, 226] on link "1A400090000A862000004664" at bounding box center [425, 229] width 133 height 10
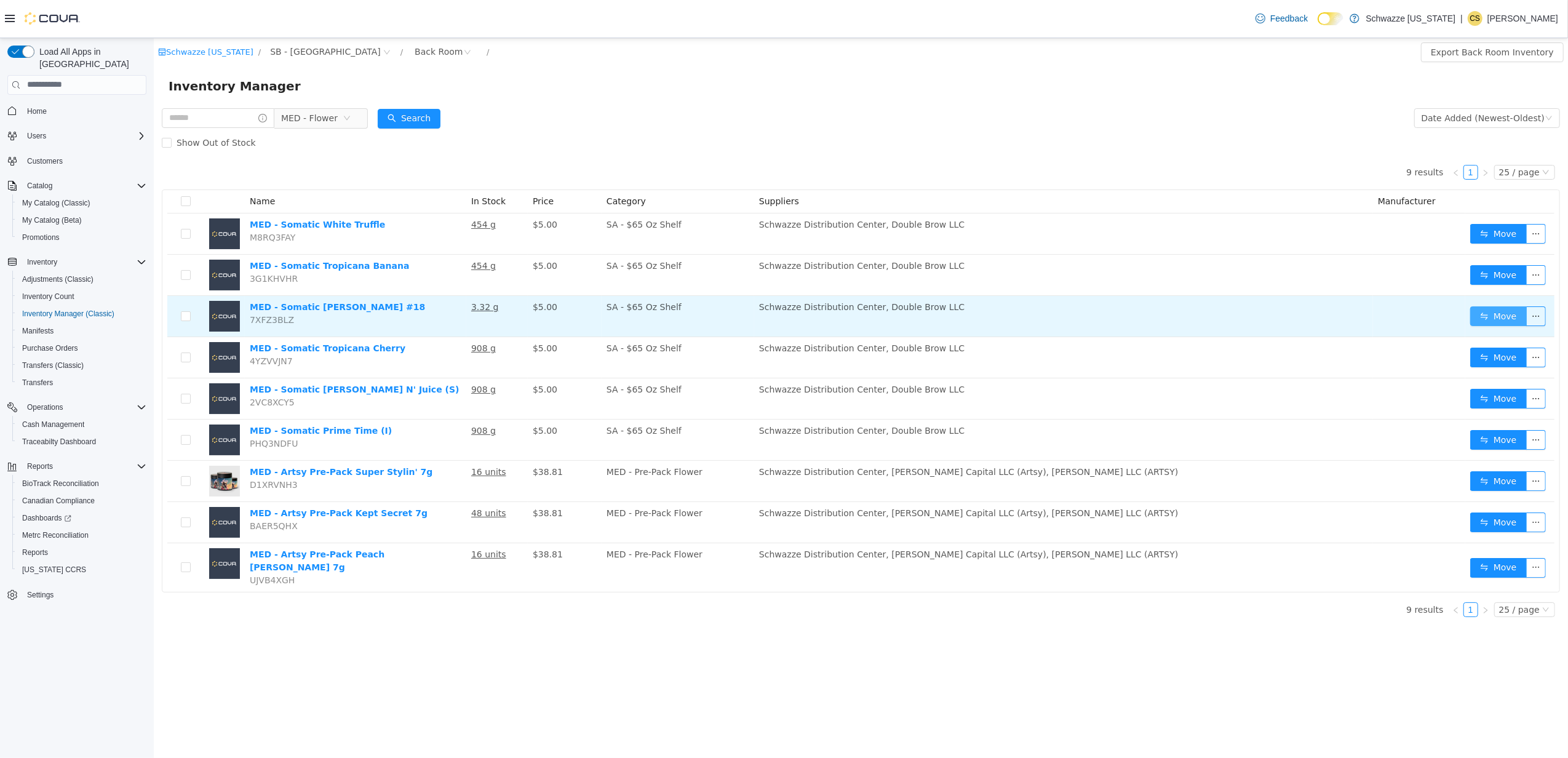
click at [1502, 314] on button "Move" at bounding box center [1497, 316] width 57 height 19
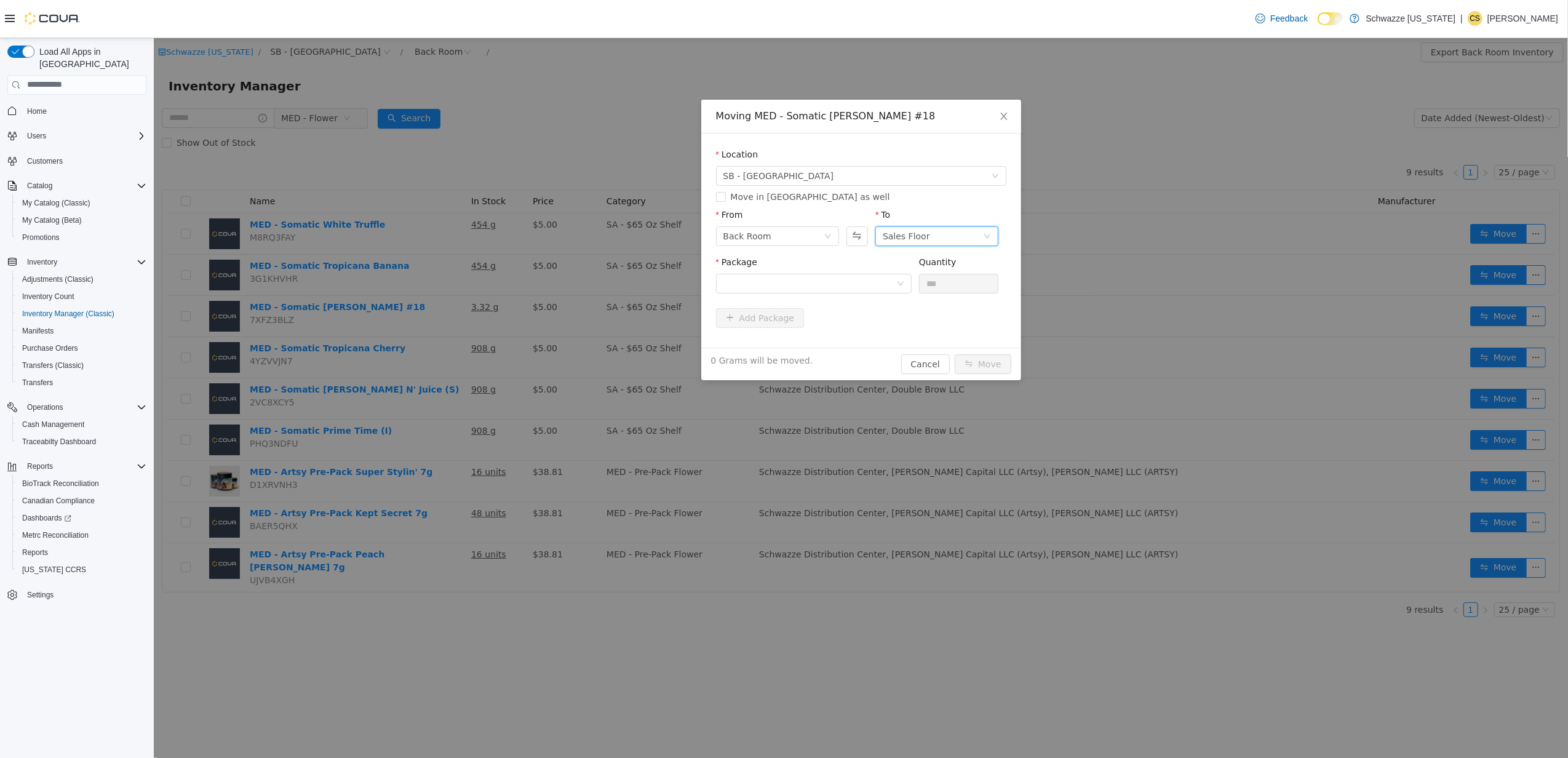
click at [898, 230] on div "Sales Floor" at bounding box center [906, 235] width 48 height 19
click at [912, 376] on li "Waste" at bounding box center [937, 379] width 123 height 19
click at [845, 282] on div at bounding box center [808, 282] width 172 height 19
click at [857, 339] on li "1A400090000A2B3000009293 Quantity : 3.32 Grams" at bounding box center [813, 334] width 195 height 34
click at [935, 279] on input "***" at bounding box center [958, 282] width 79 height 19
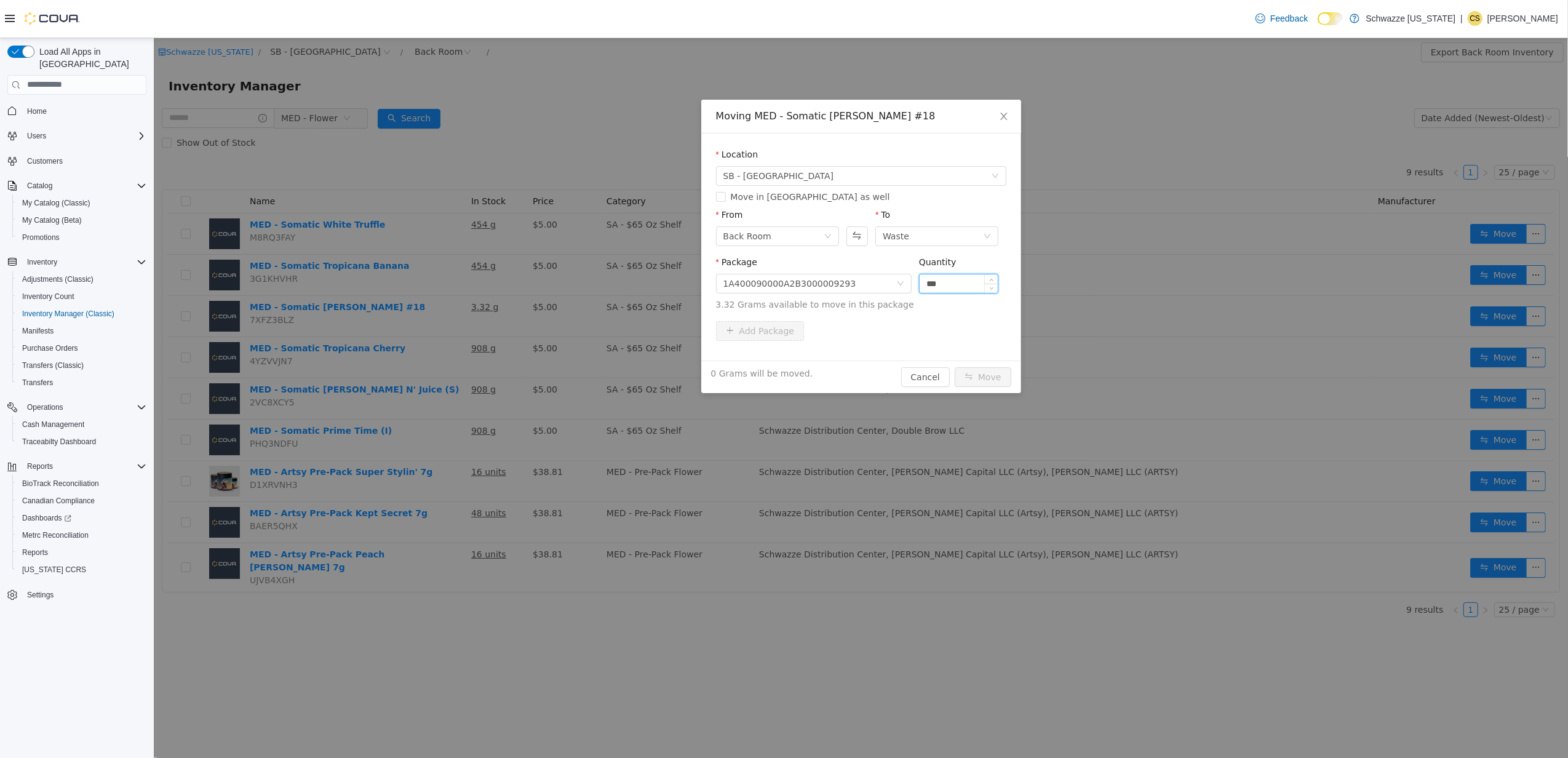
click at [935, 279] on input "***" at bounding box center [958, 282] width 79 height 19
type input "****"
click at [986, 376] on button "Move" at bounding box center [983, 376] width 57 height 19
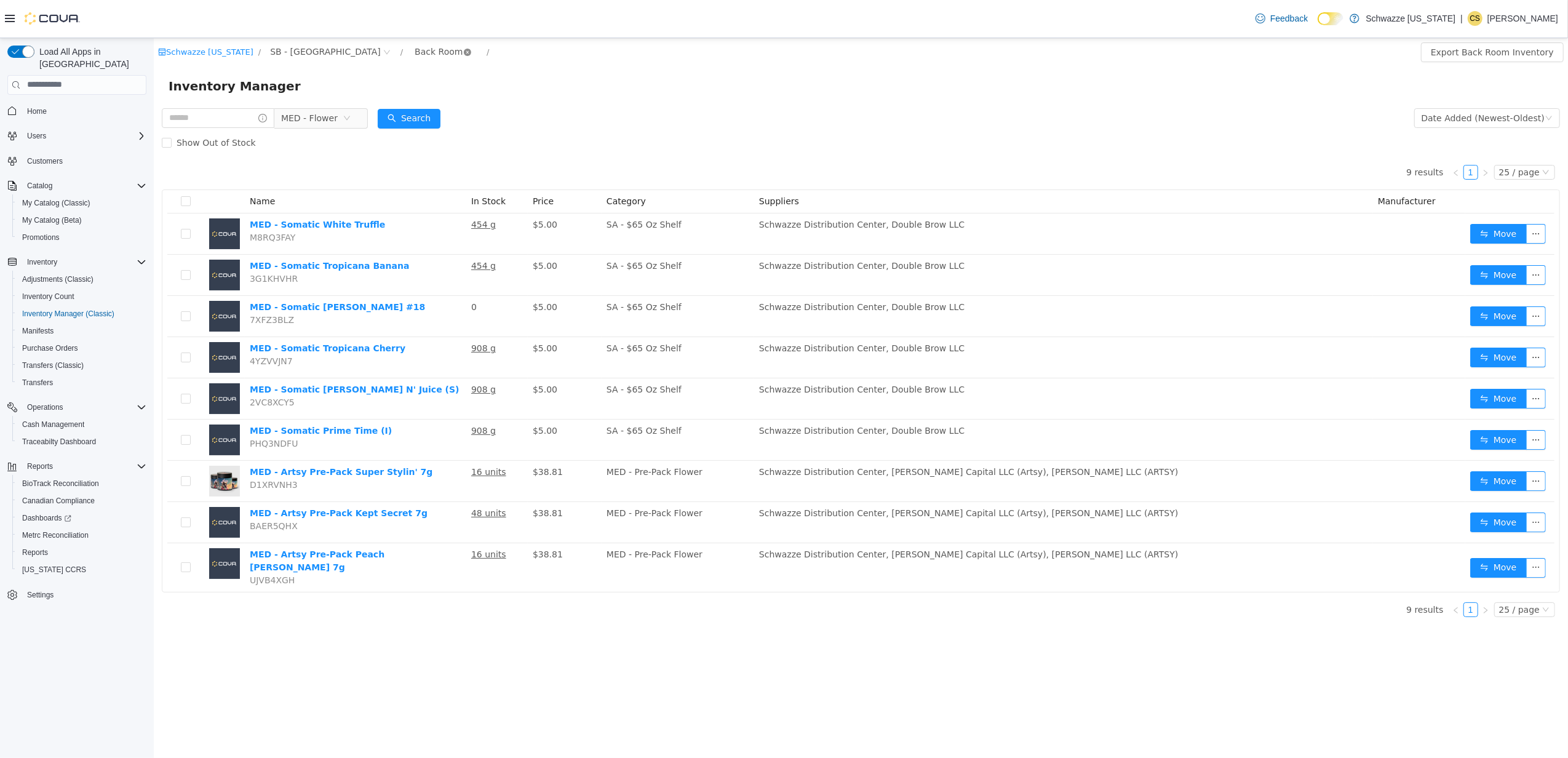
click at [463, 51] on icon "icon: close-circle" at bounding box center [467, 51] width 7 height 7
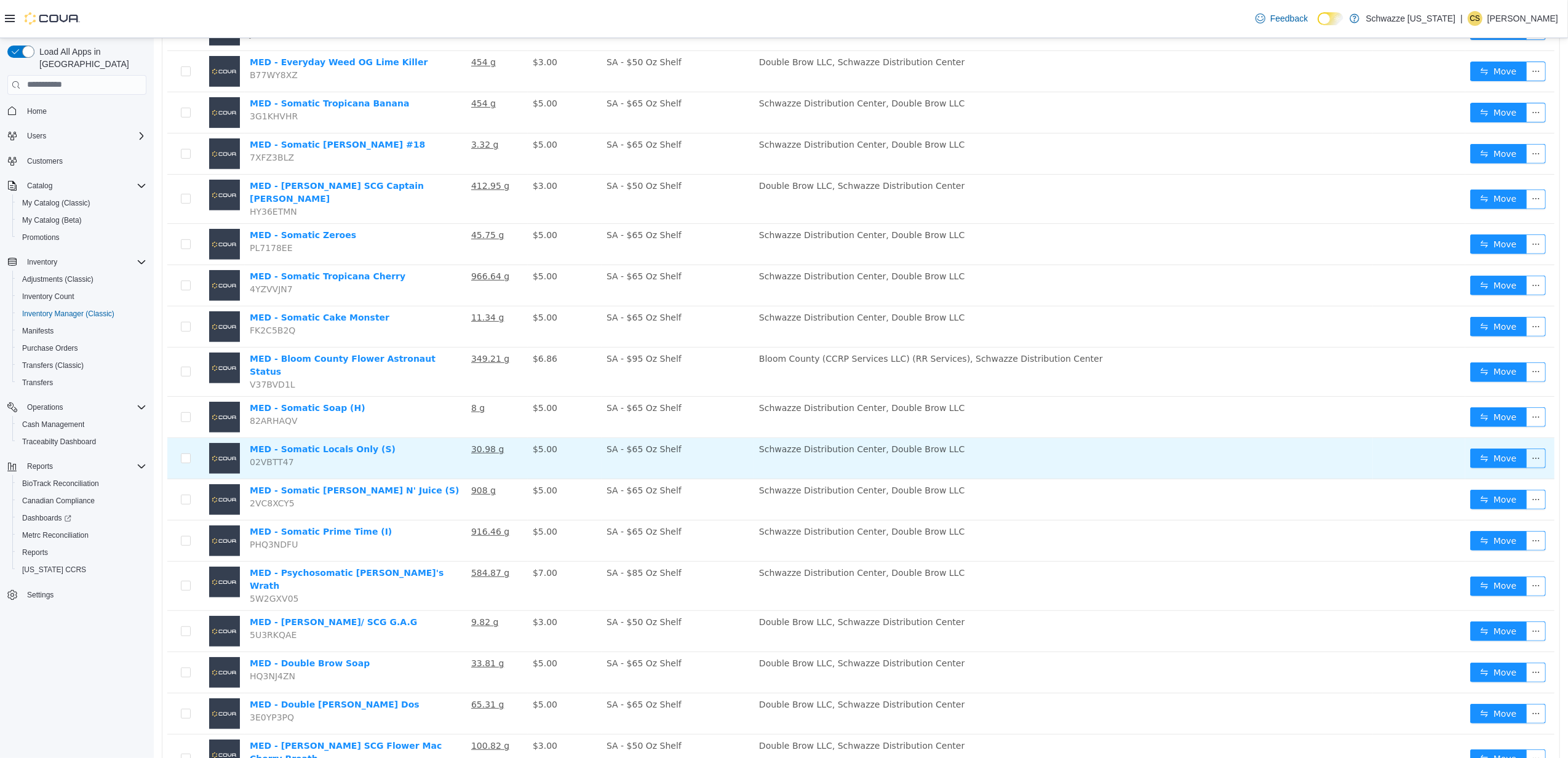
scroll to position [525, 0]
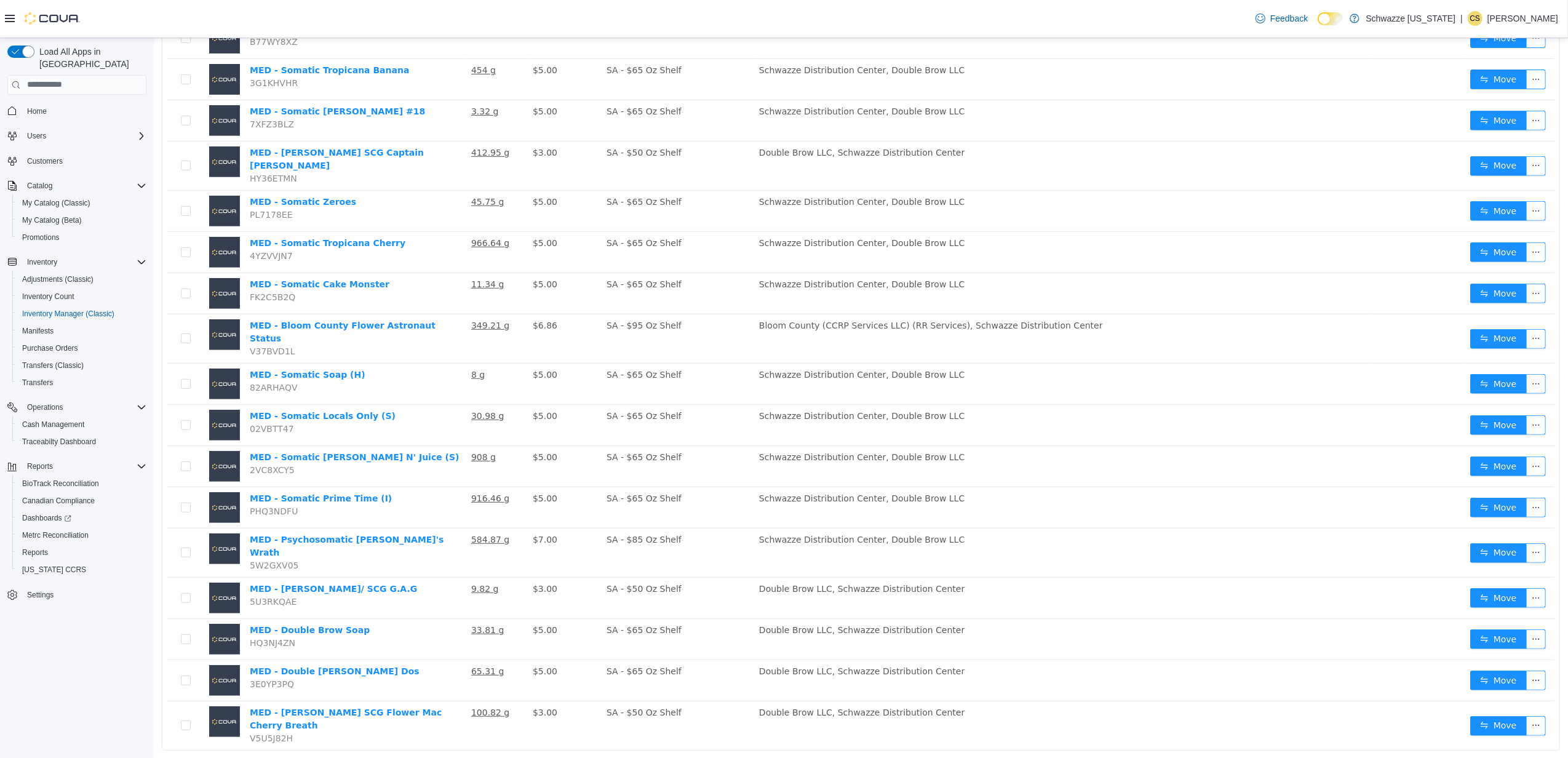
click at [1498, 757] on div "25 / page" at bounding box center [1518, 767] width 41 height 13
click at [1505, 717] on li "50 / page" at bounding box center [1514, 721] width 59 height 19
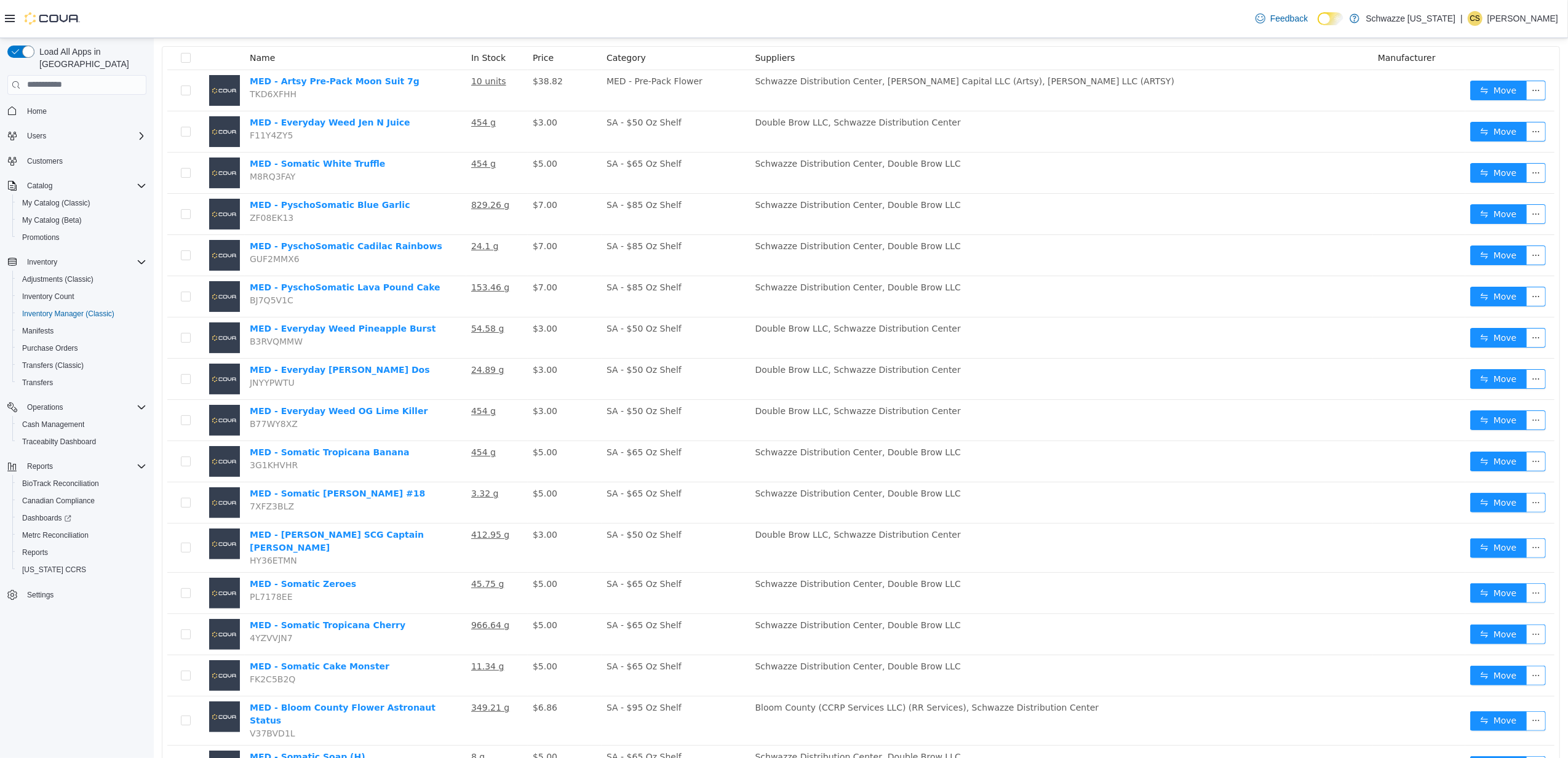
scroll to position [0, 0]
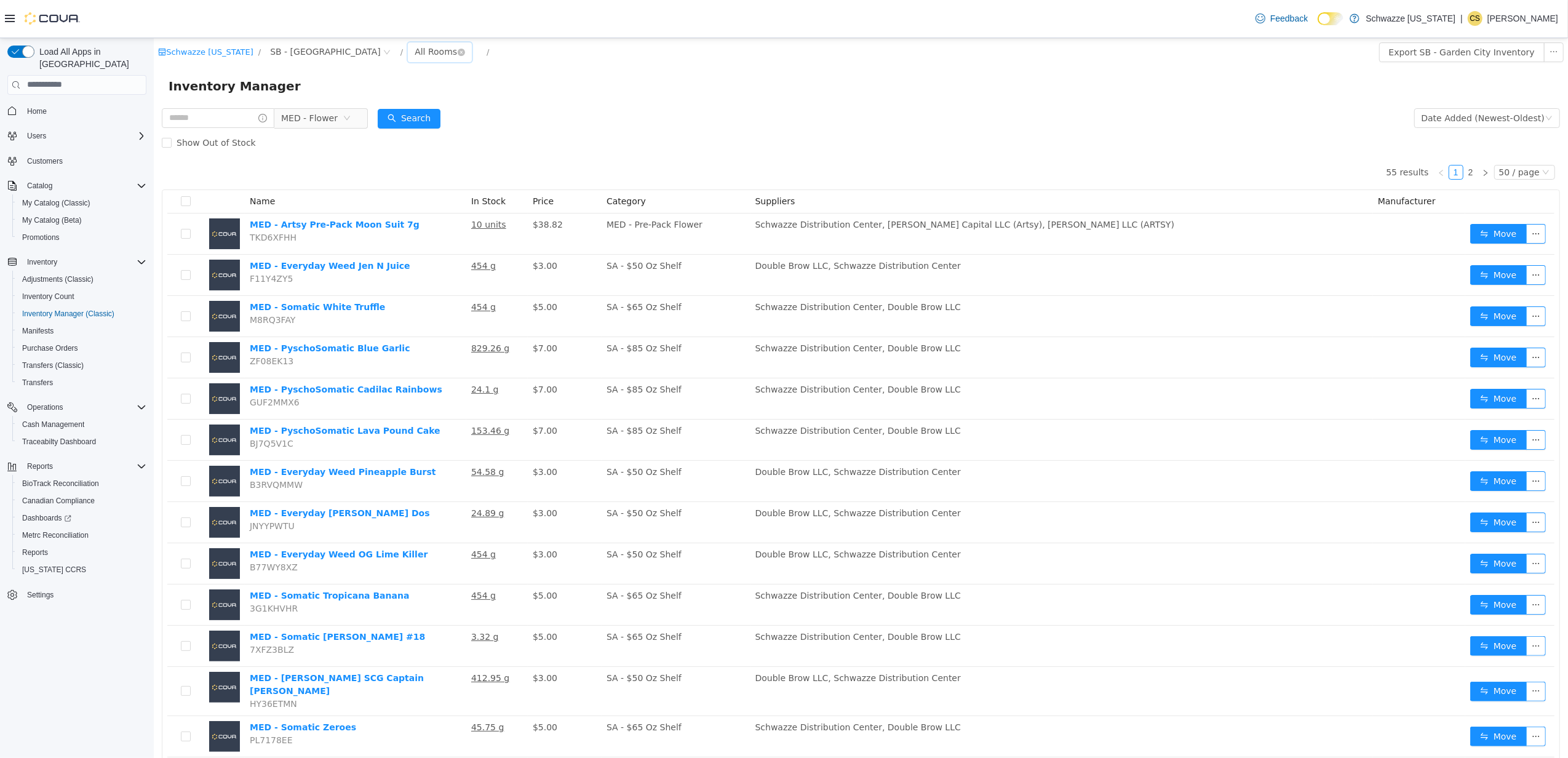
click at [414, 45] on div "All Rooms" at bounding box center [435, 50] width 42 height 19
click at [384, 115] on li "Back Room" at bounding box center [379, 116] width 73 height 19
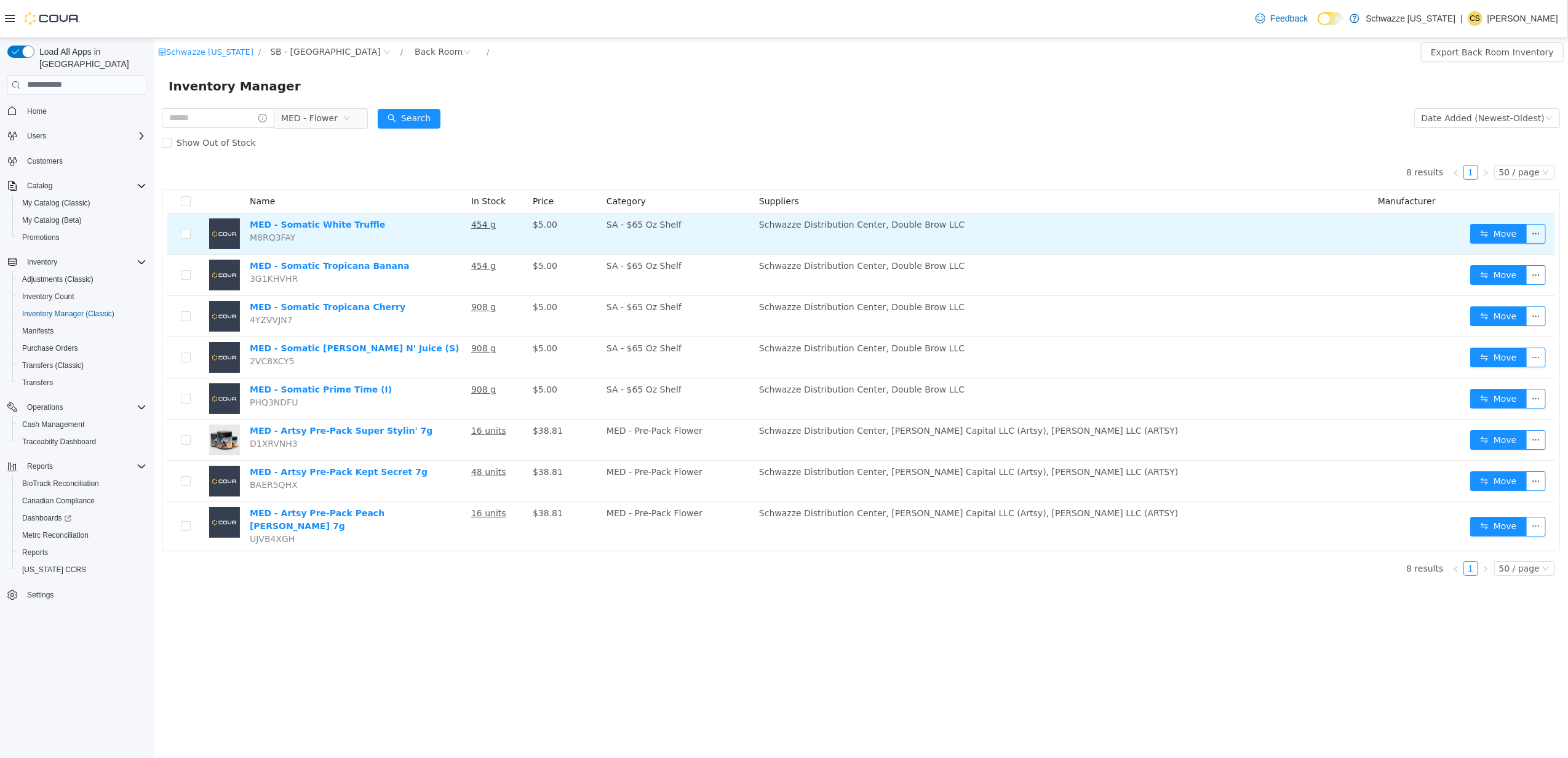
click at [270, 235] on span "M8RQ3FAY" at bounding box center [272, 236] width 45 height 10
copy span "M8RQ3FAY"
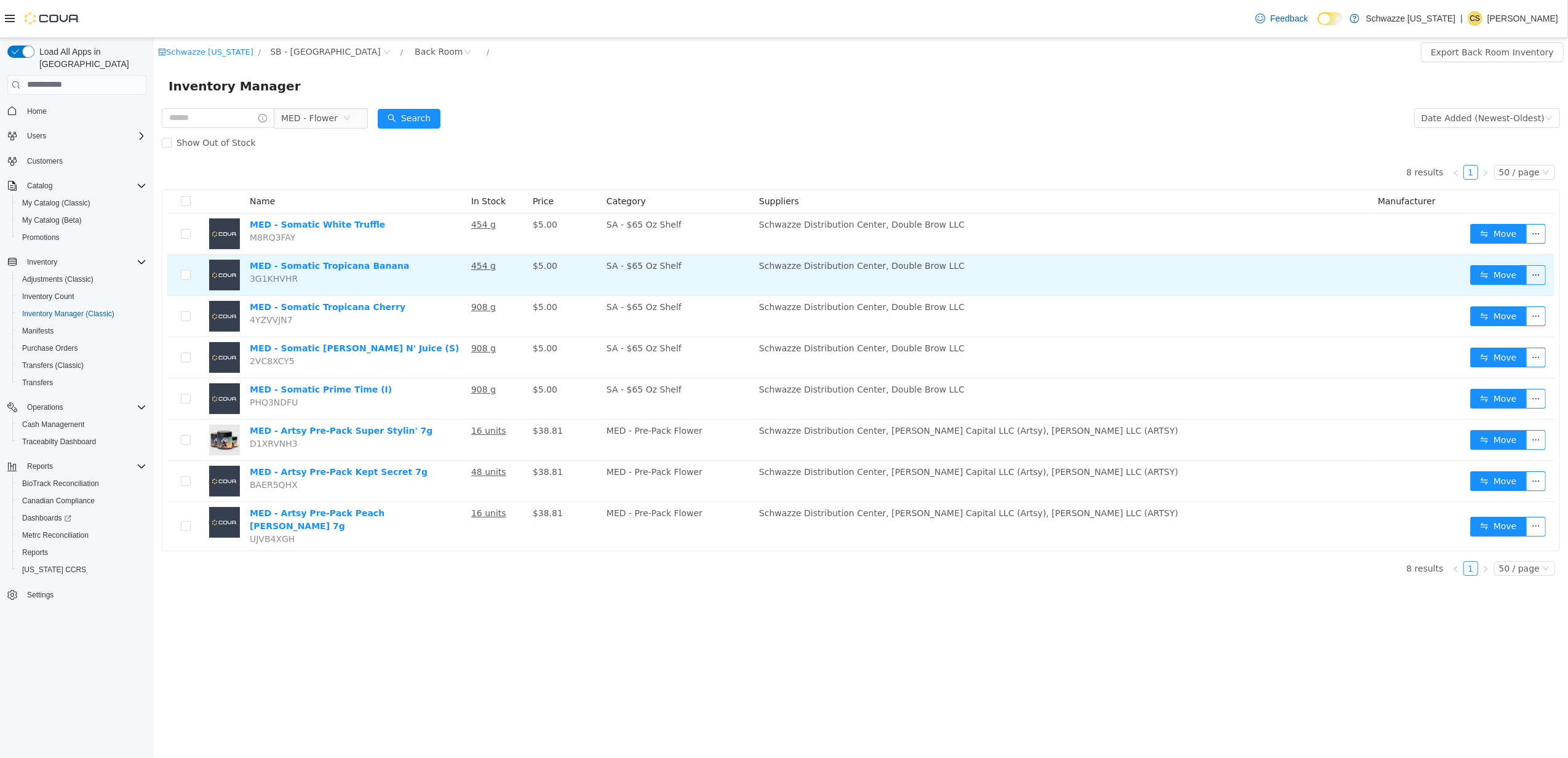
click at [268, 277] on span "3G1KHVHR" at bounding box center [273, 278] width 48 height 10
copy span "3G1KHVHR"
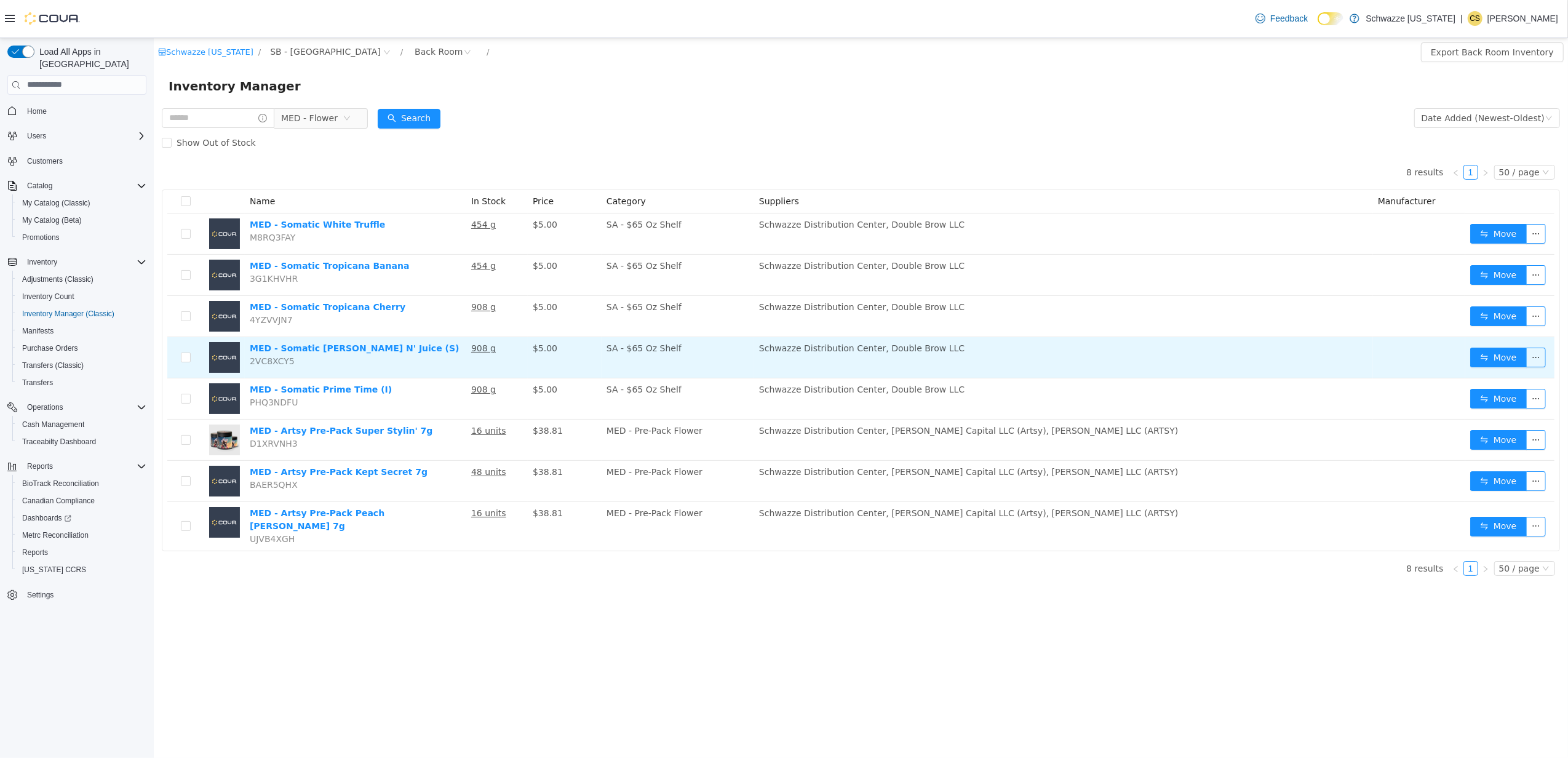
click at [271, 359] on span "2VC8XCY5" at bounding box center [272, 360] width 45 height 10
copy span "2VC8XCY5"
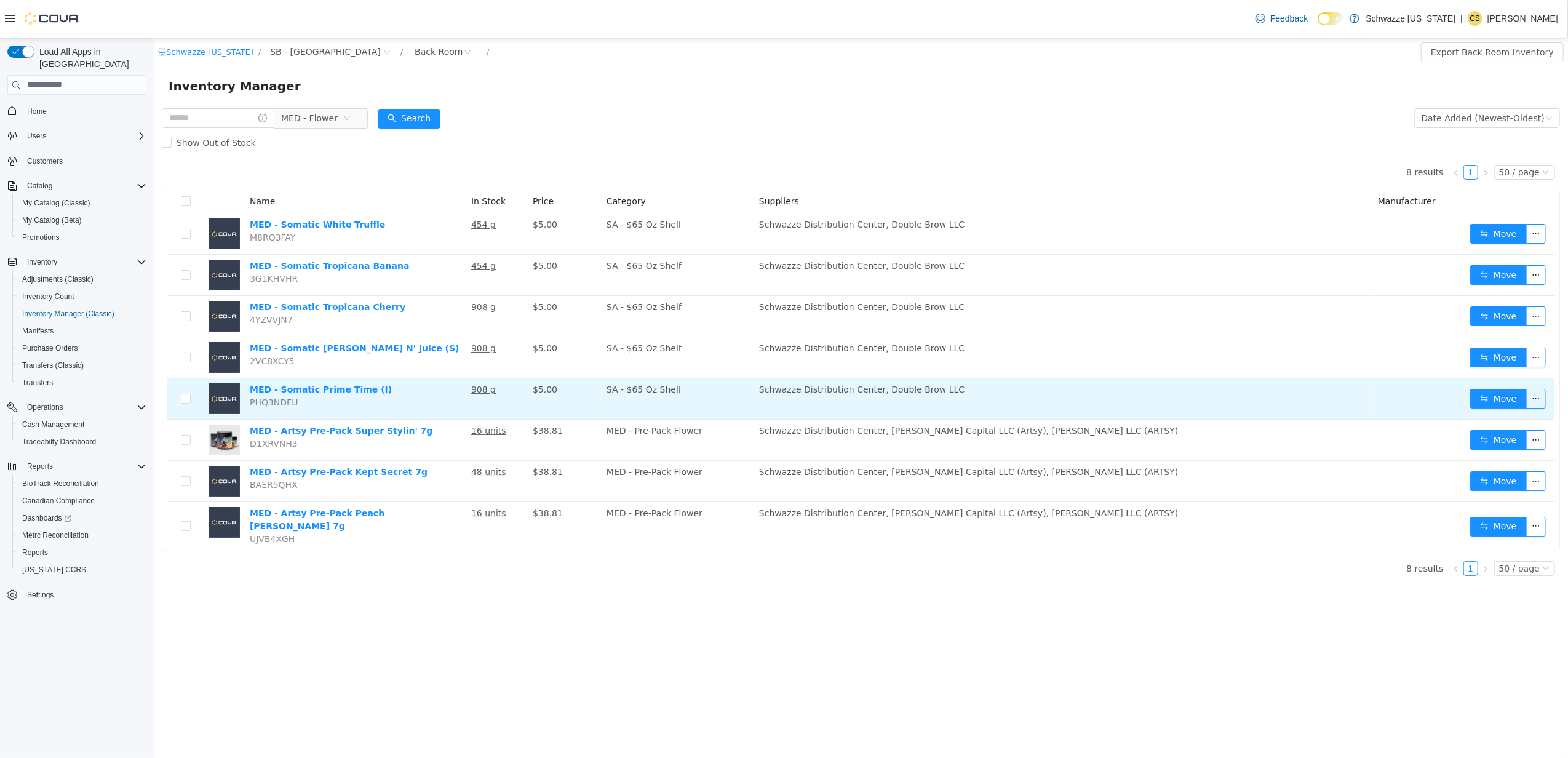
click at [275, 402] on span "PHQ3NDFU" at bounding box center [273, 402] width 48 height 10
copy span "PHQ3NDFU"
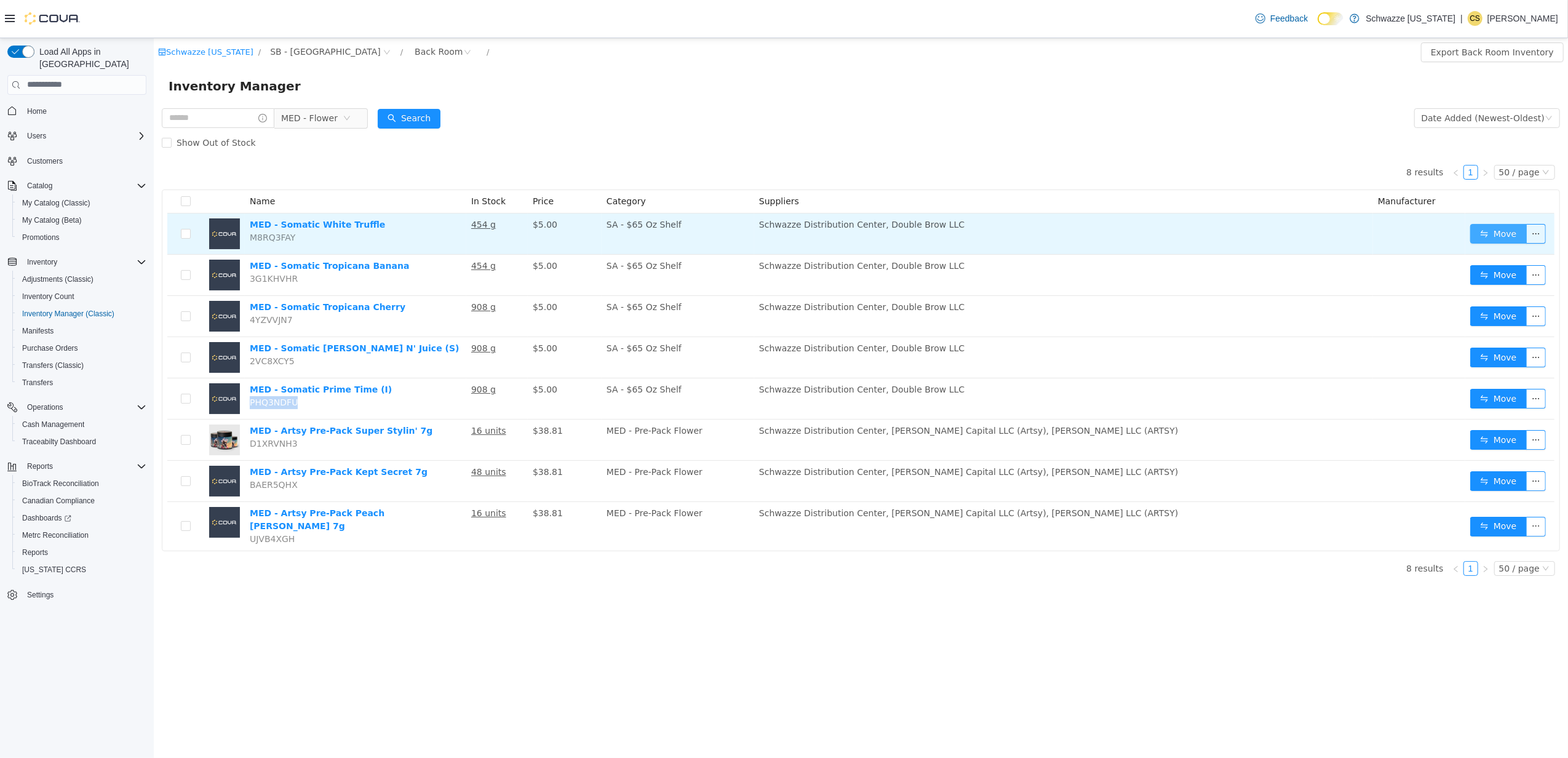
click at [1499, 234] on button "Move" at bounding box center [1497, 233] width 57 height 19
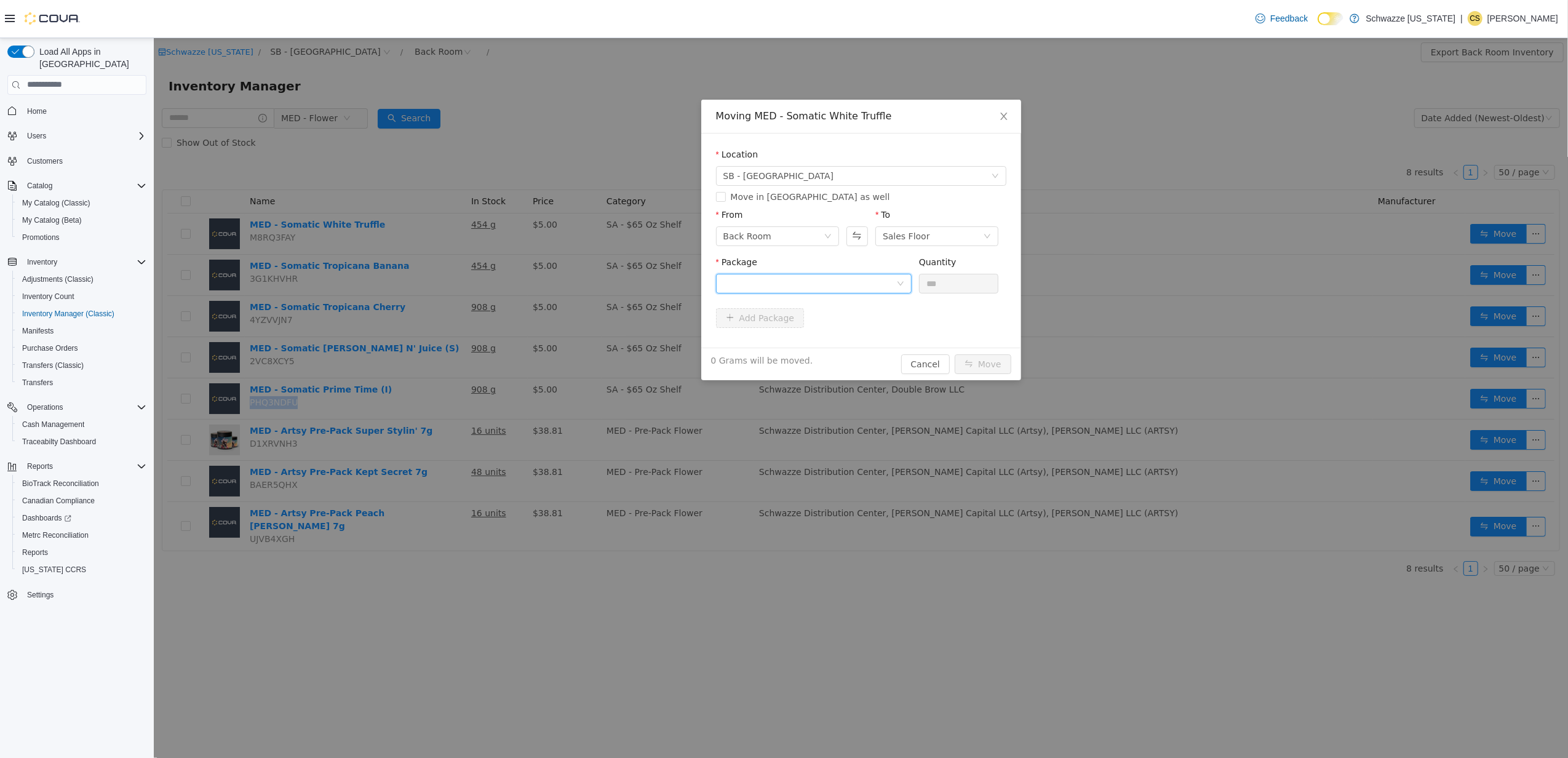
click at [855, 280] on div at bounding box center [808, 282] width 172 height 19
click at [845, 329] on li "1A400090000A862000004714 Quantity : 454 Grams" at bounding box center [813, 334] width 195 height 34
click at [940, 278] on input "***" at bounding box center [958, 282] width 79 height 19
type input "*****"
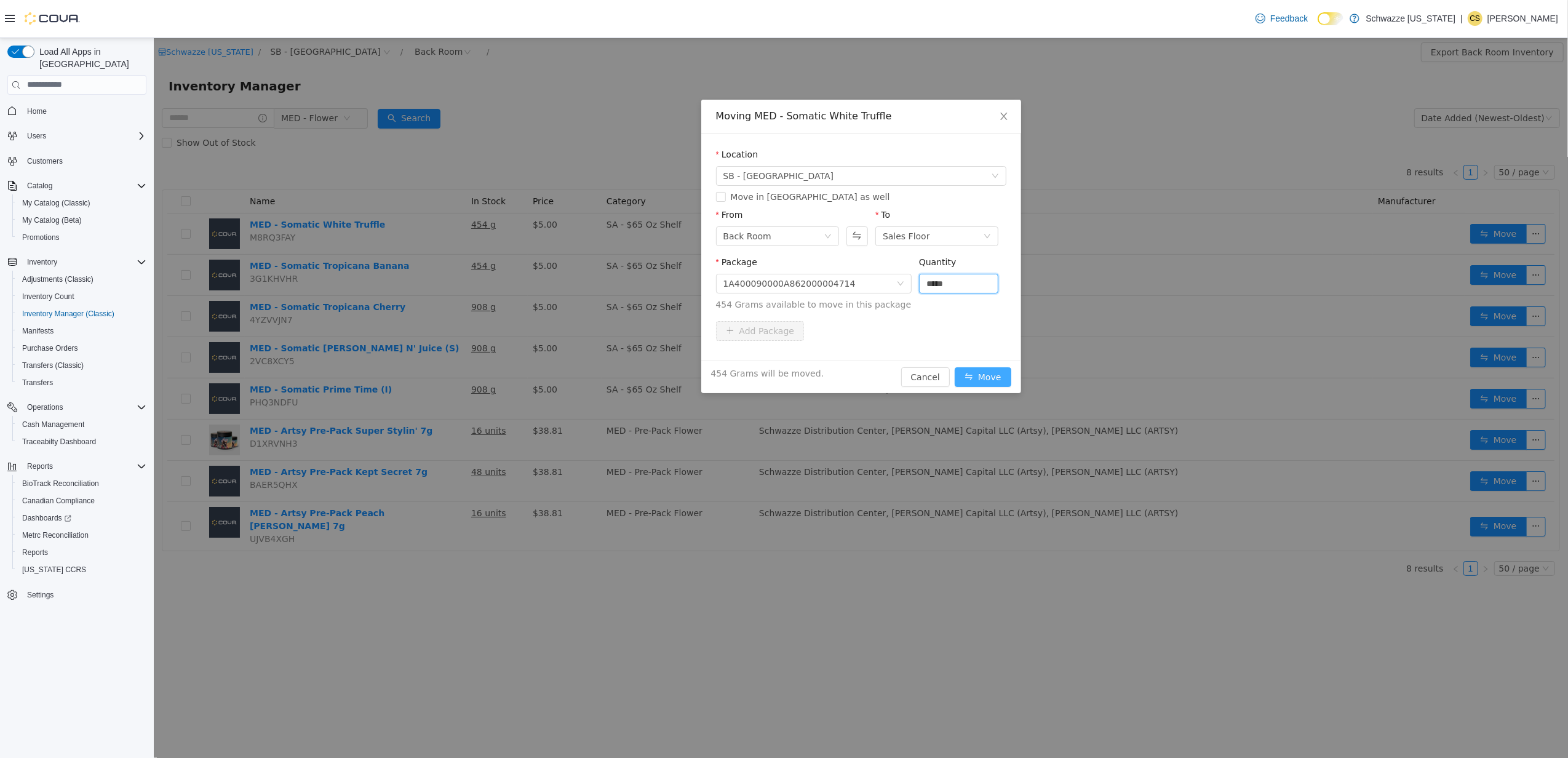
click at [983, 373] on button "Move" at bounding box center [983, 376] width 57 height 19
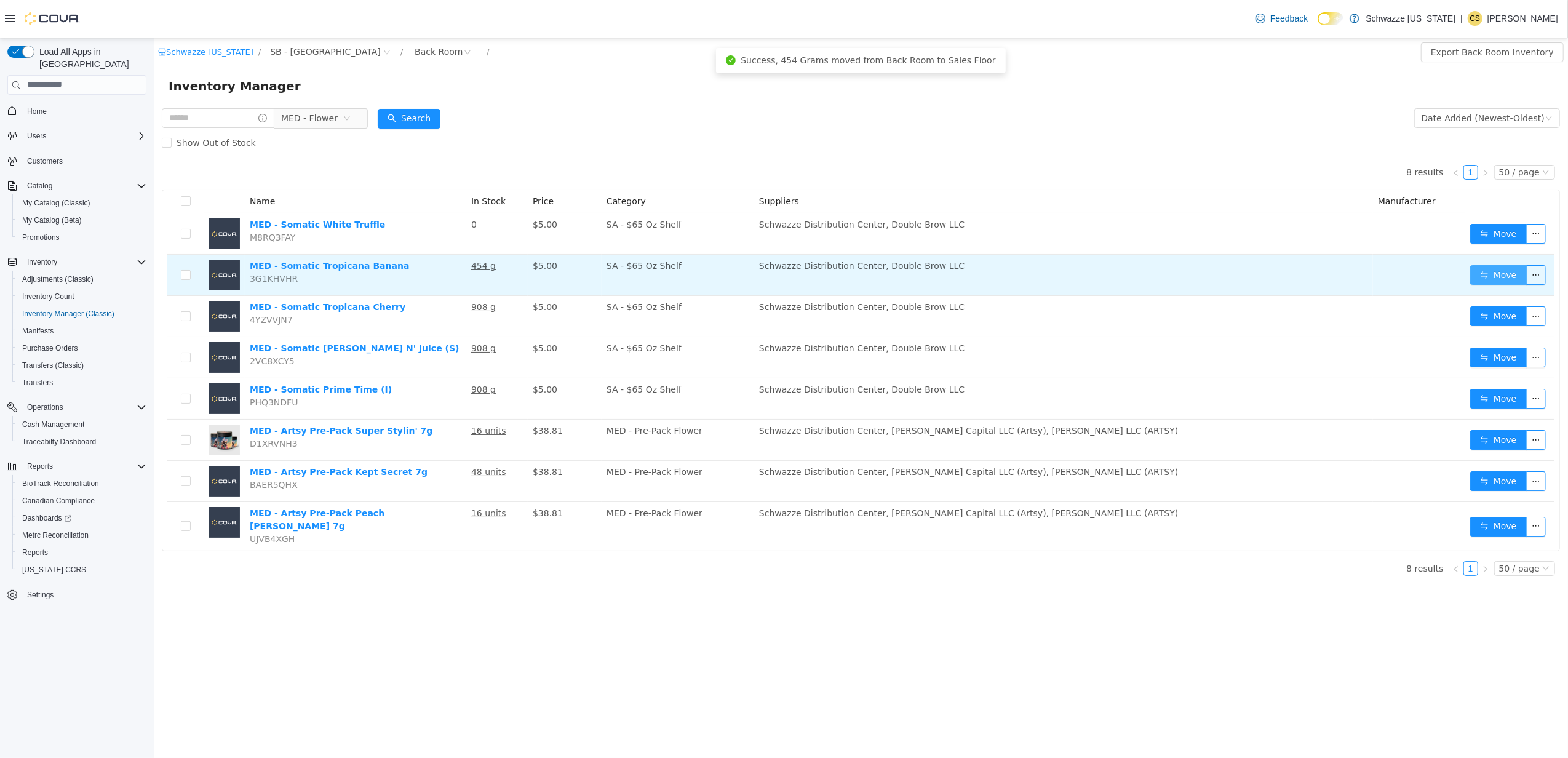
click at [1493, 277] on button "Move" at bounding box center [1497, 274] width 57 height 19
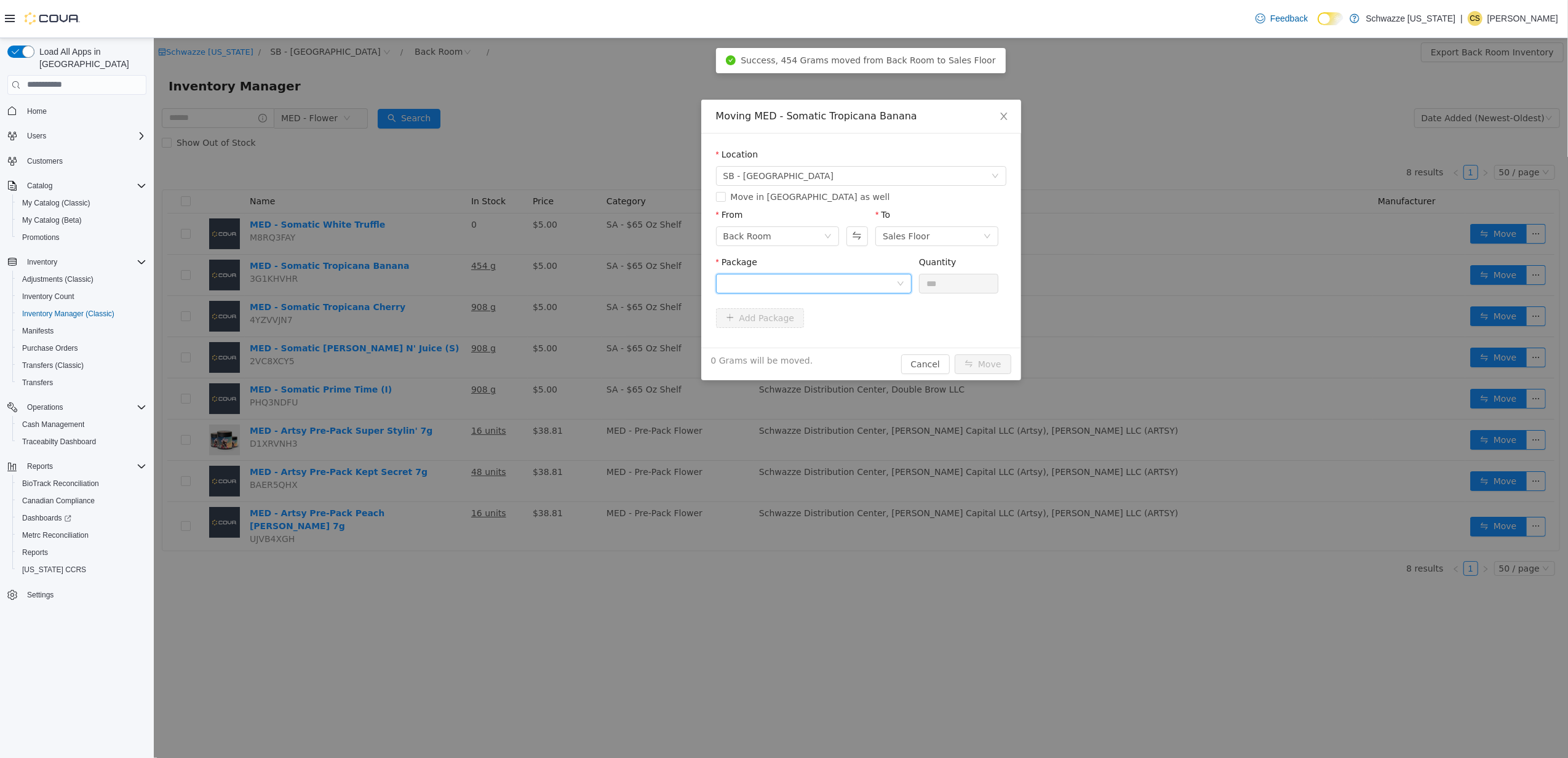
click at [837, 279] on div at bounding box center [808, 282] width 172 height 19
click at [798, 327] on strong "1A400090000A862000004664" at bounding box center [795, 326] width 145 height 10
click at [938, 279] on input "***" at bounding box center [958, 282] width 79 height 19
type input "*****"
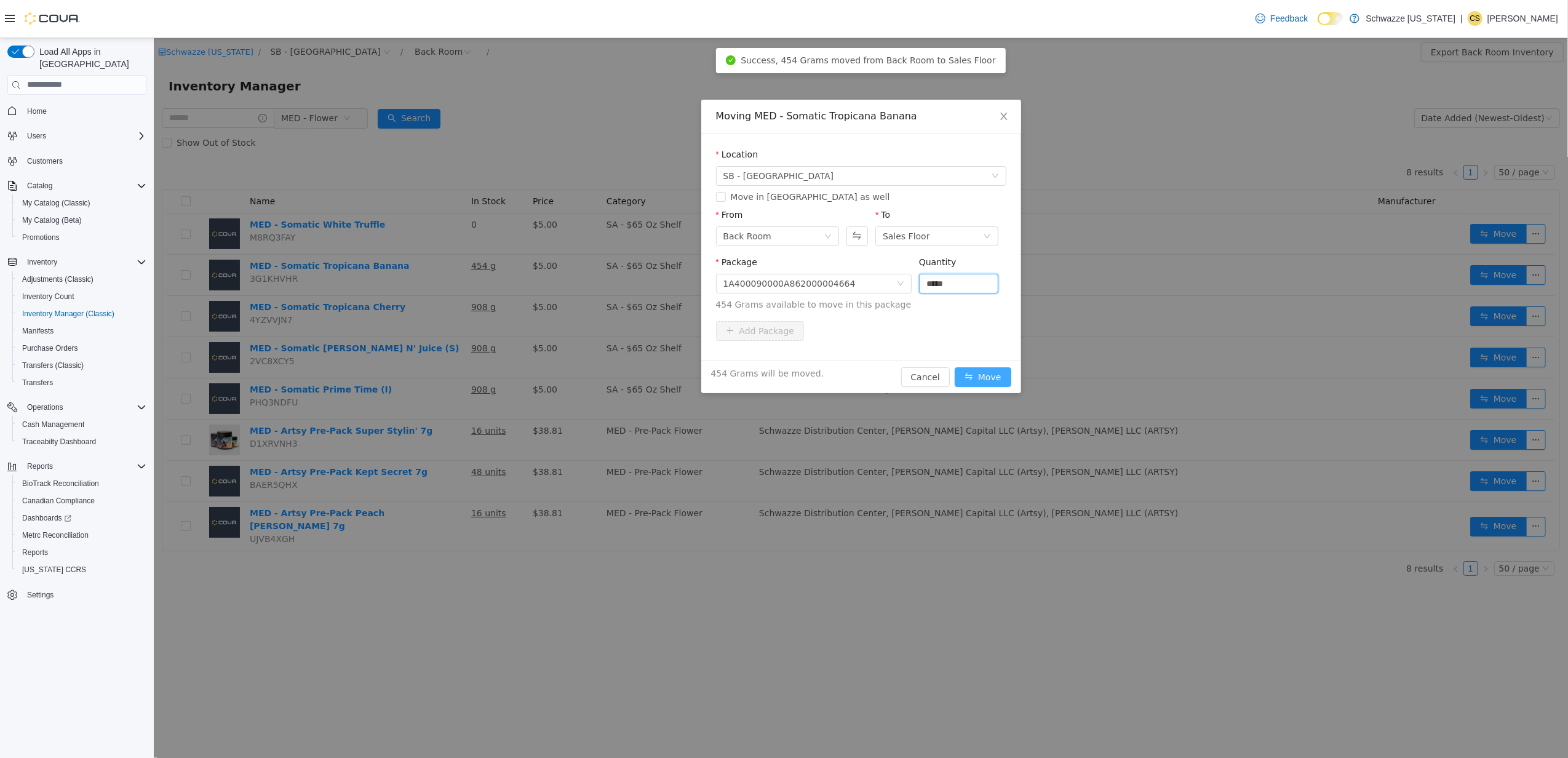
click at [989, 381] on button "Move" at bounding box center [983, 376] width 57 height 19
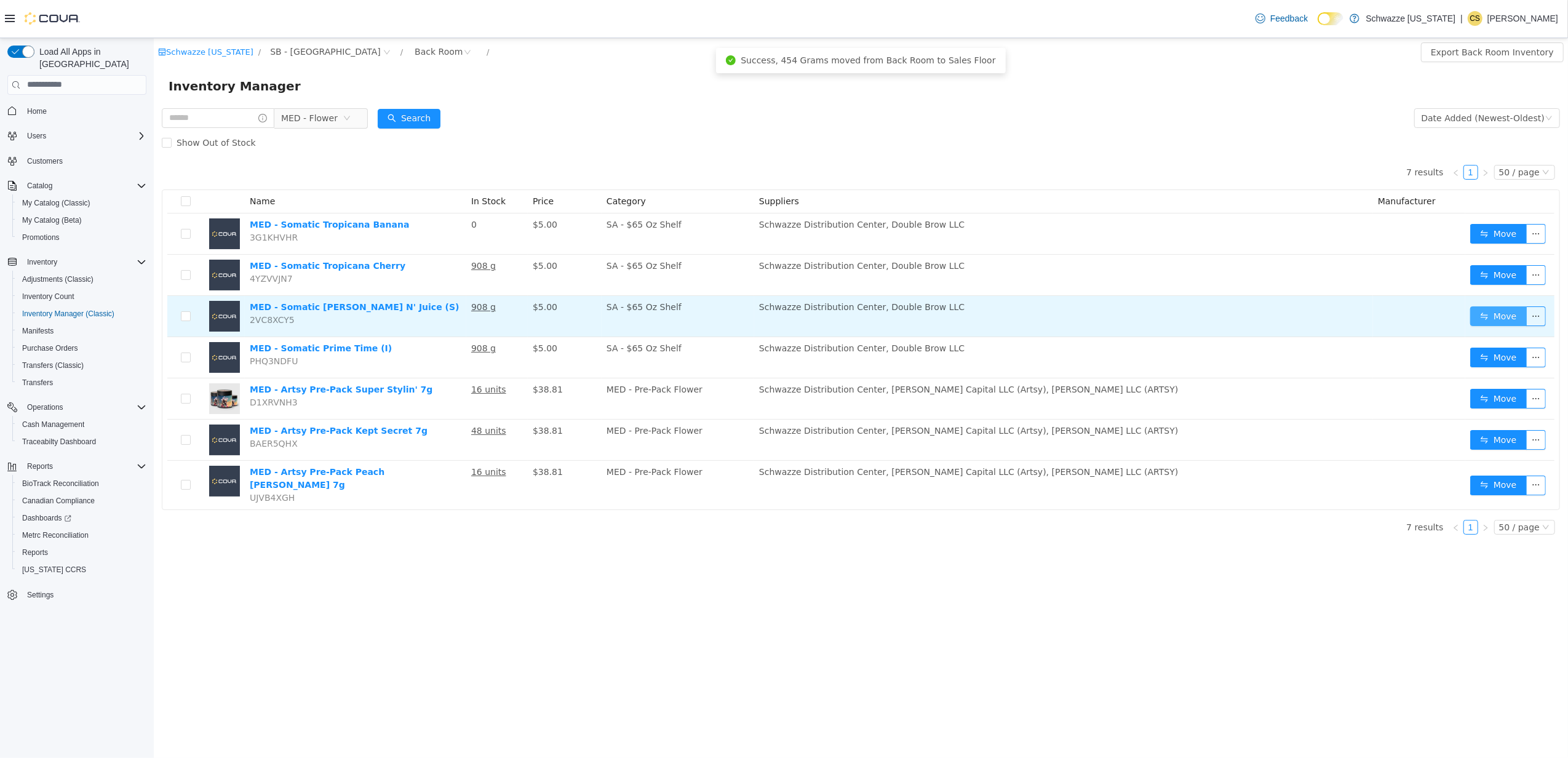
click at [1496, 314] on button "Move" at bounding box center [1497, 316] width 57 height 19
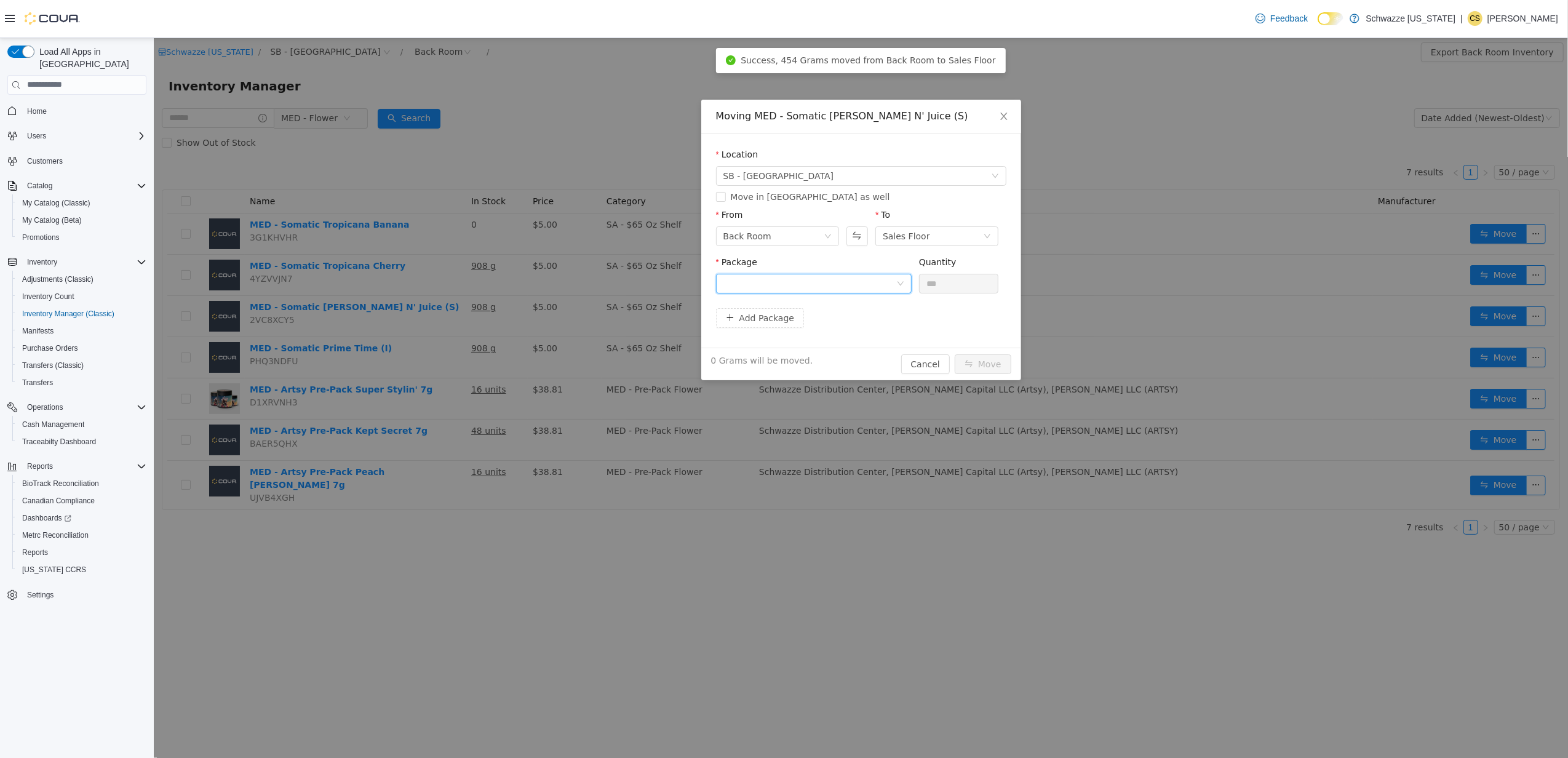
click at [835, 284] on div at bounding box center [808, 282] width 172 height 19
click at [856, 326] on li "1A400090000A2B3000008897 Quantity : 454 Grams" at bounding box center [813, 334] width 195 height 34
click at [929, 285] on input "***" at bounding box center [958, 282] width 79 height 19
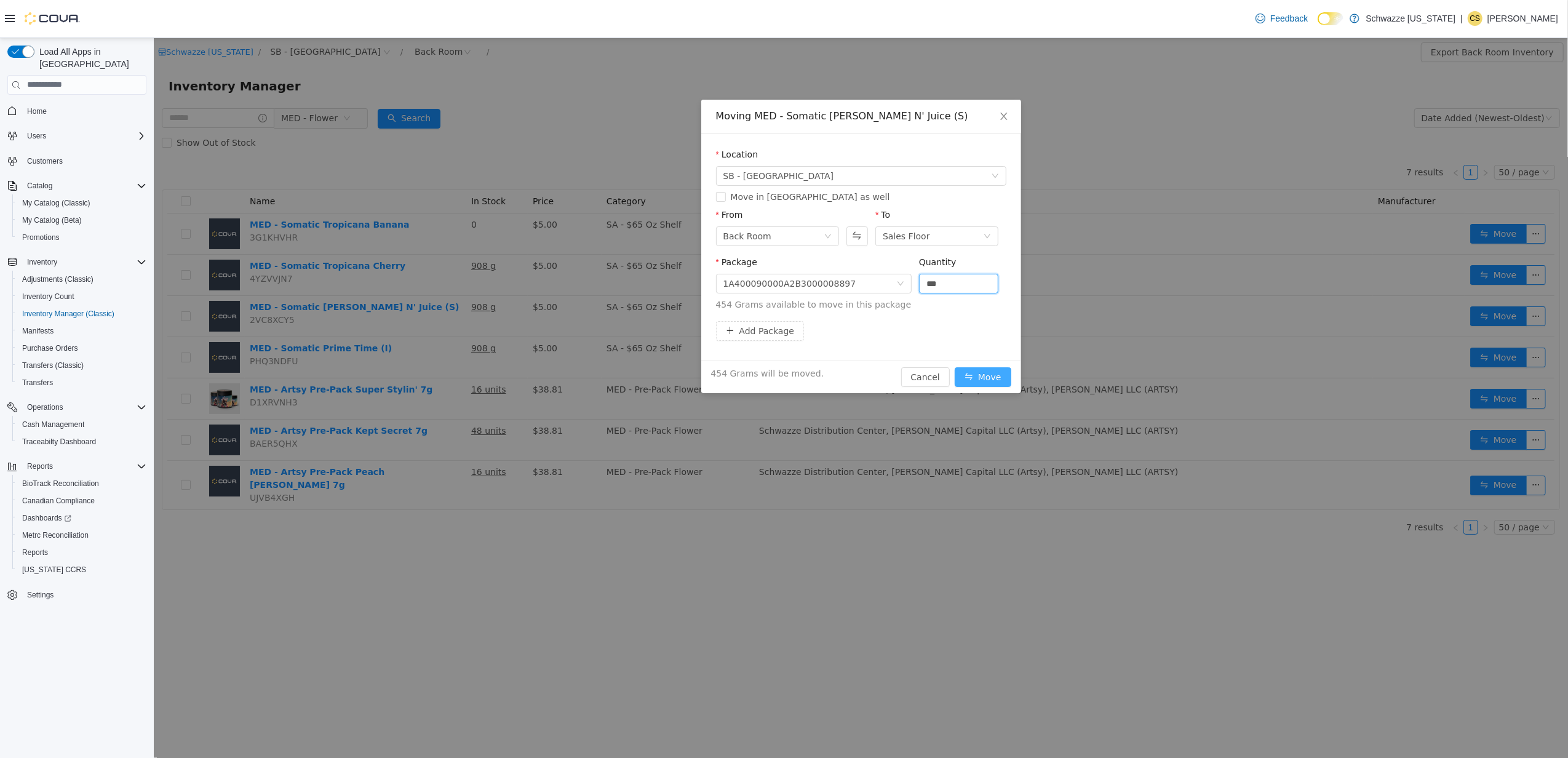
type input "*****"
click at [982, 379] on button "Move" at bounding box center [983, 376] width 57 height 19
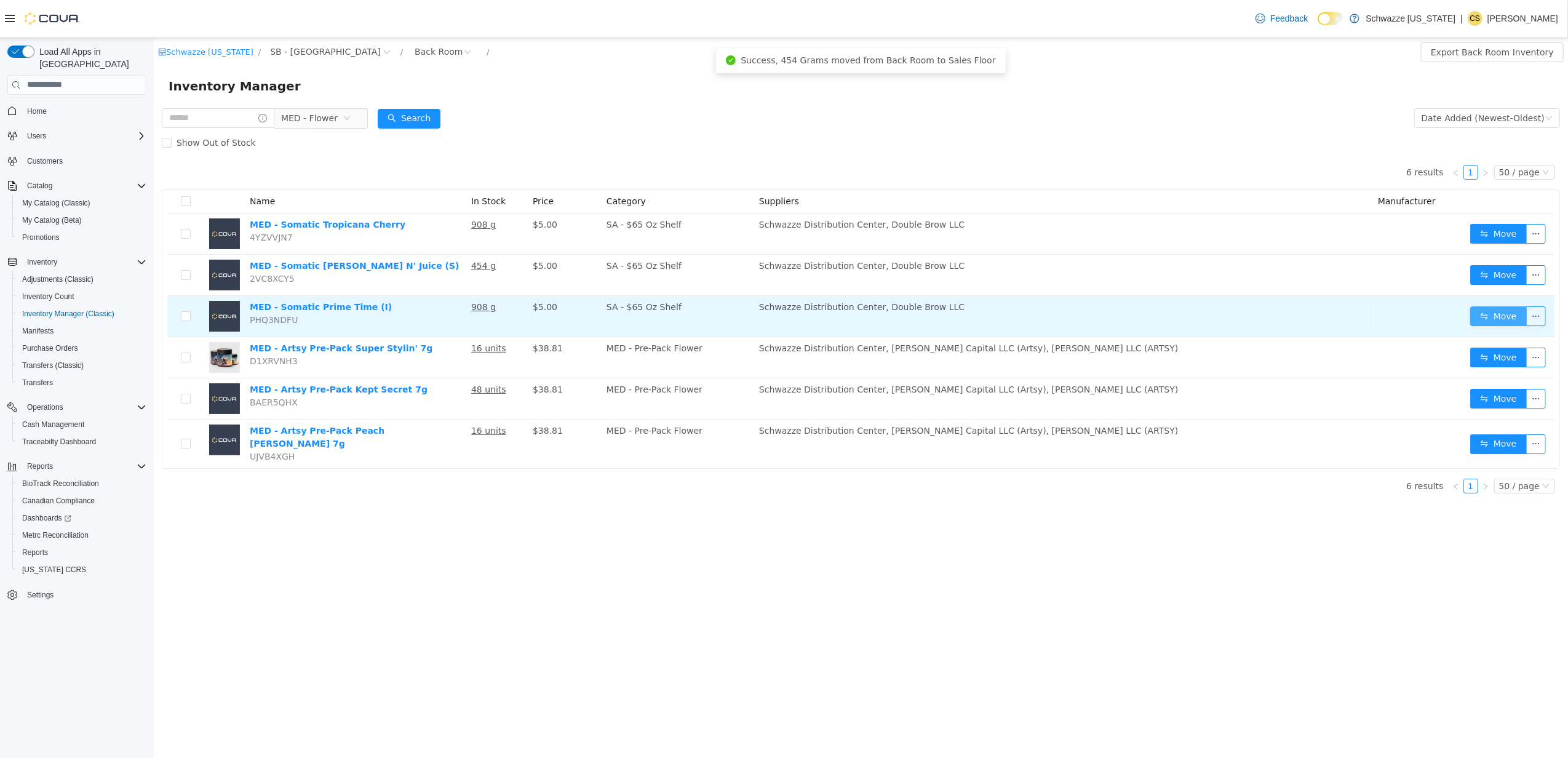
click at [1501, 314] on button "Move" at bounding box center [1497, 316] width 57 height 19
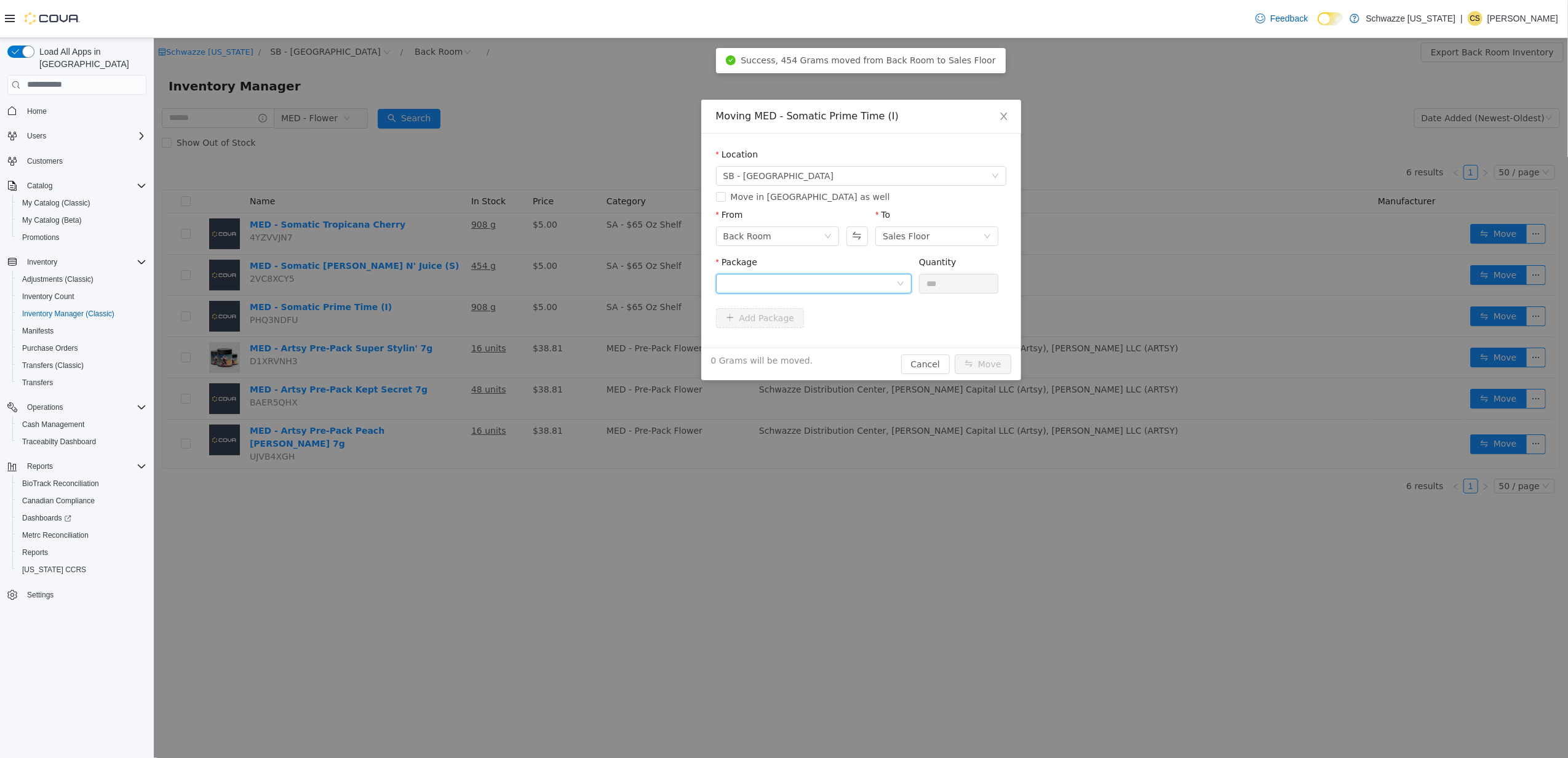
click at [792, 285] on div at bounding box center [808, 282] width 172 height 19
drag, startPoint x: 814, startPoint y: 329, endPoint x: 933, endPoint y: 292, distance: 124.6
click at [815, 329] on strong "1A400090000A862000003797" at bounding box center [795, 326] width 145 height 10
click at [956, 278] on input "***" at bounding box center [958, 282] width 79 height 19
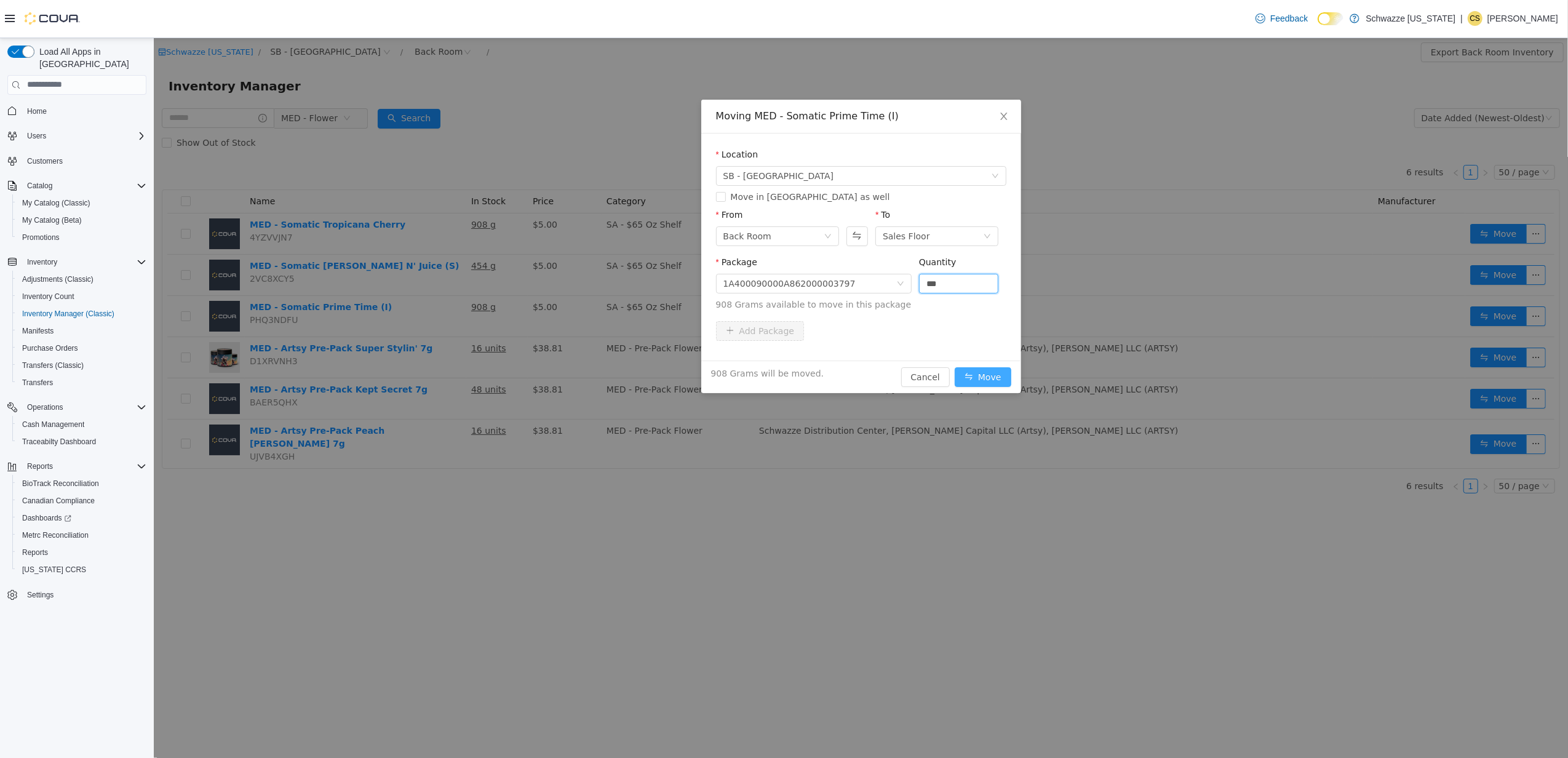
type input "*****"
click at [984, 379] on button "Move" at bounding box center [983, 376] width 57 height 19
